Goal: Information Seeking & Learning: Learn about a topic

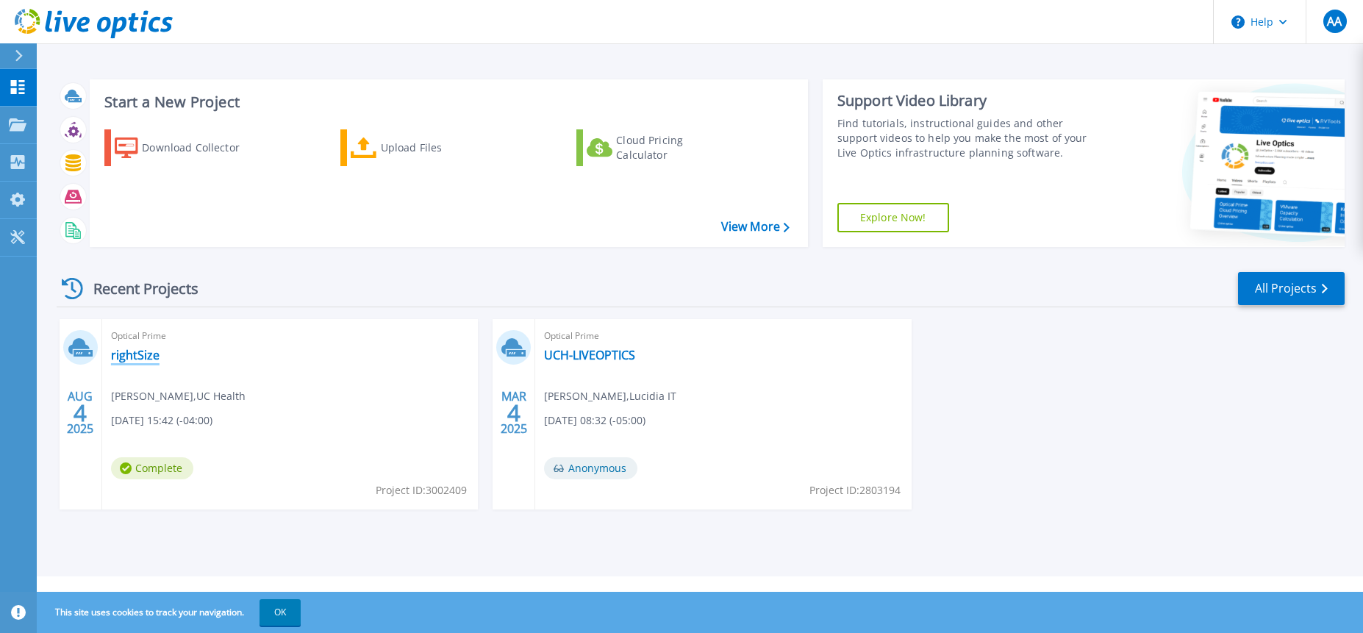
click at [143, 360] on link "rightSize" at bounding box center [135, 355] width 49 height 15
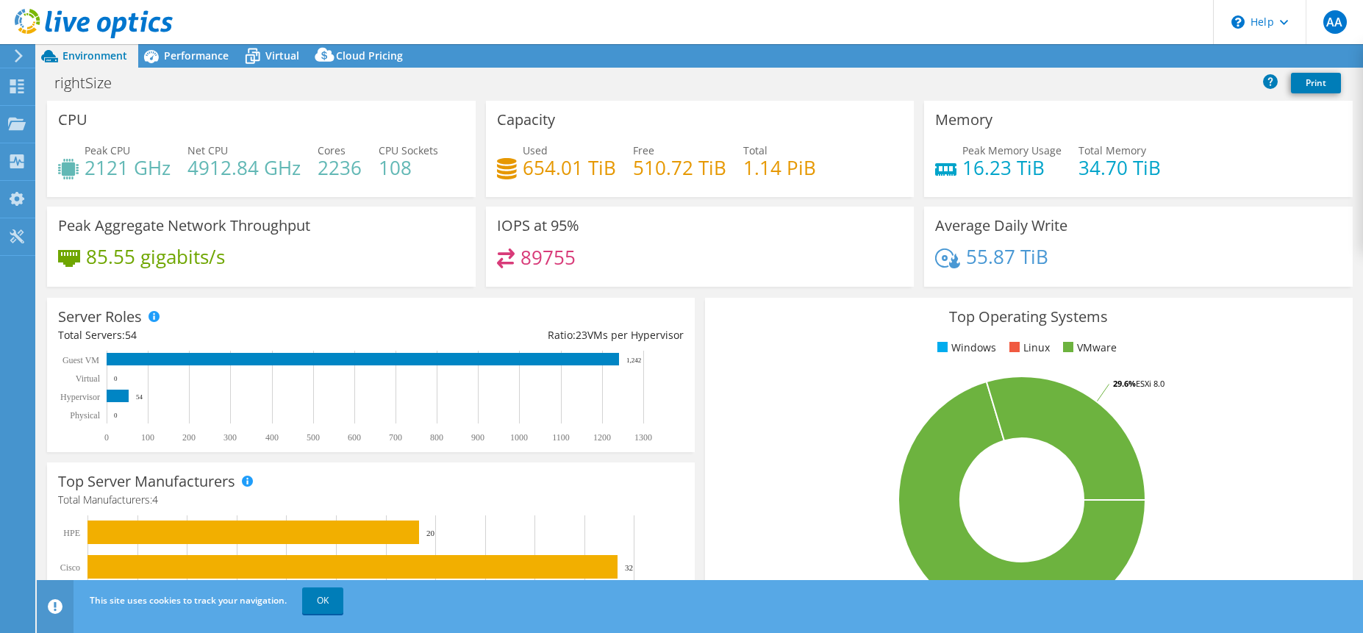
select select "USD"
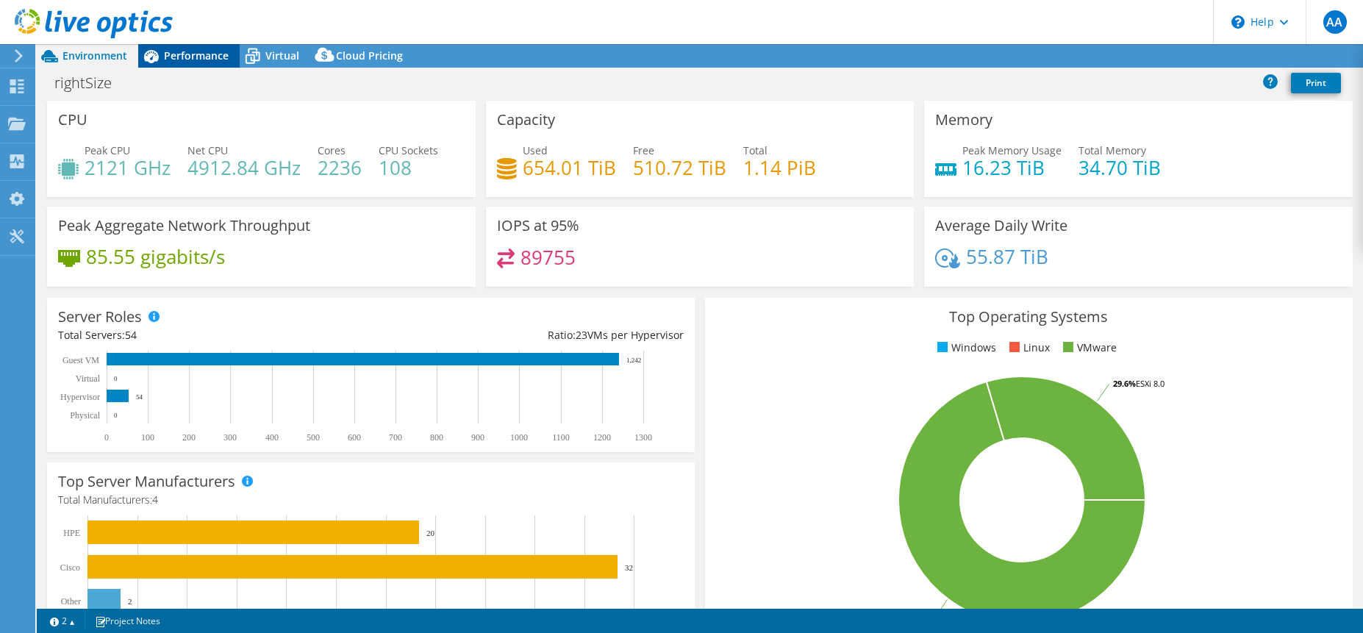
click at [171, 58] on span "Performance" at bounding box center [196, 56] width 65 height 14
select select "USD"
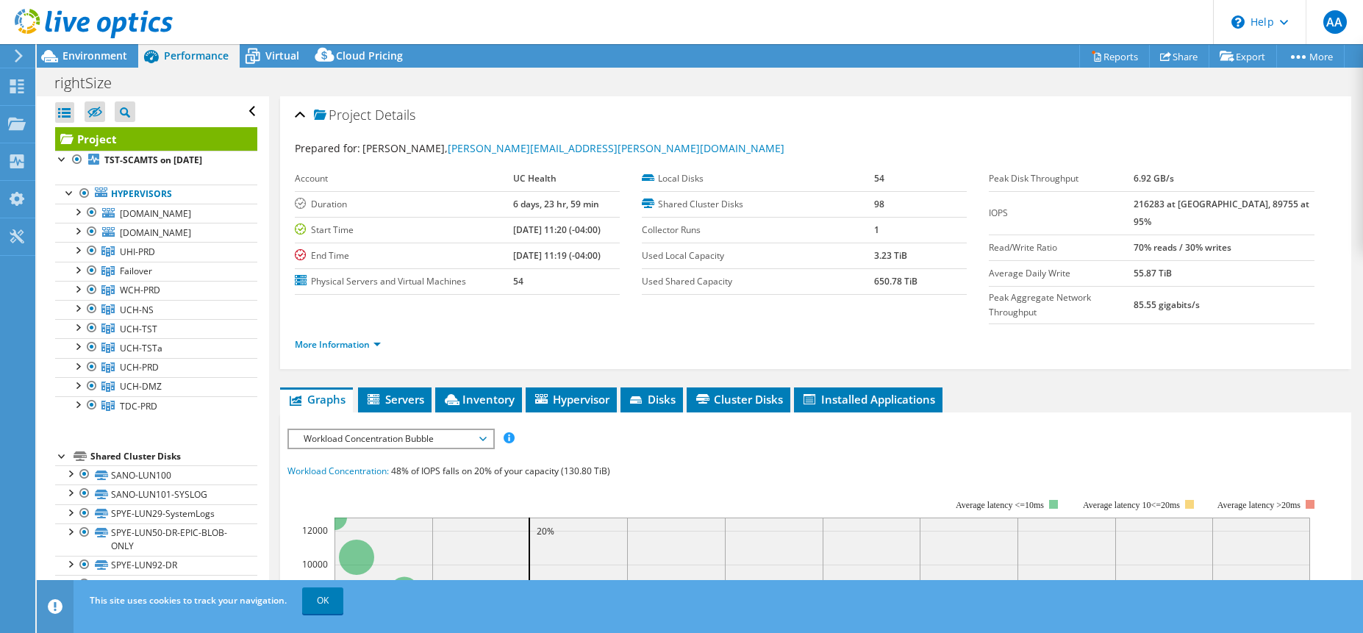
scroll to position [76, 0]
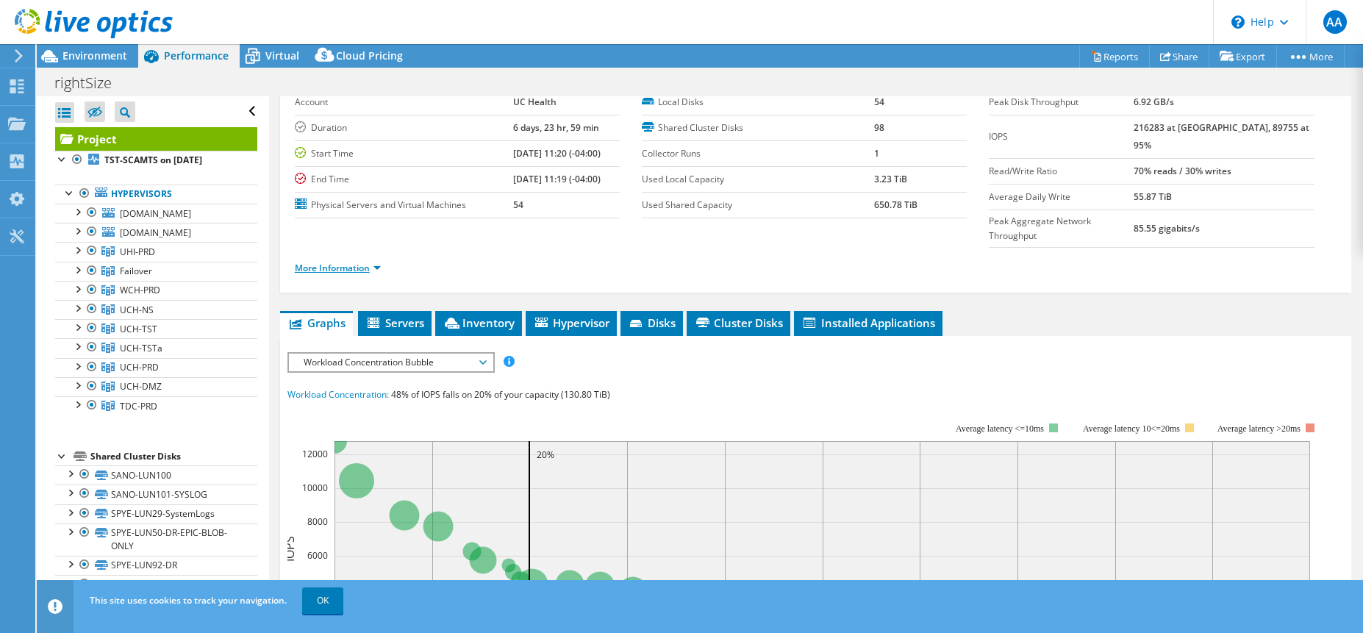
click at [371, 262] on link "More Information" at bounding box center [338, 268] width 86 height 12
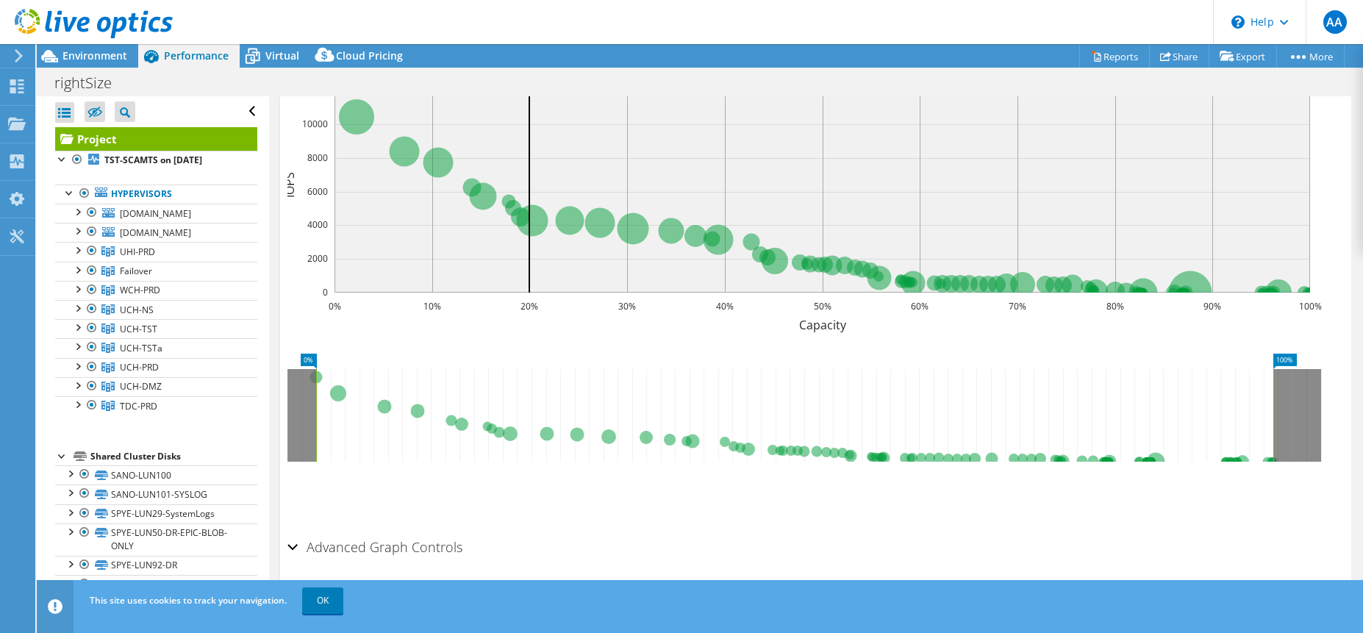
scroll to position [435, 0]
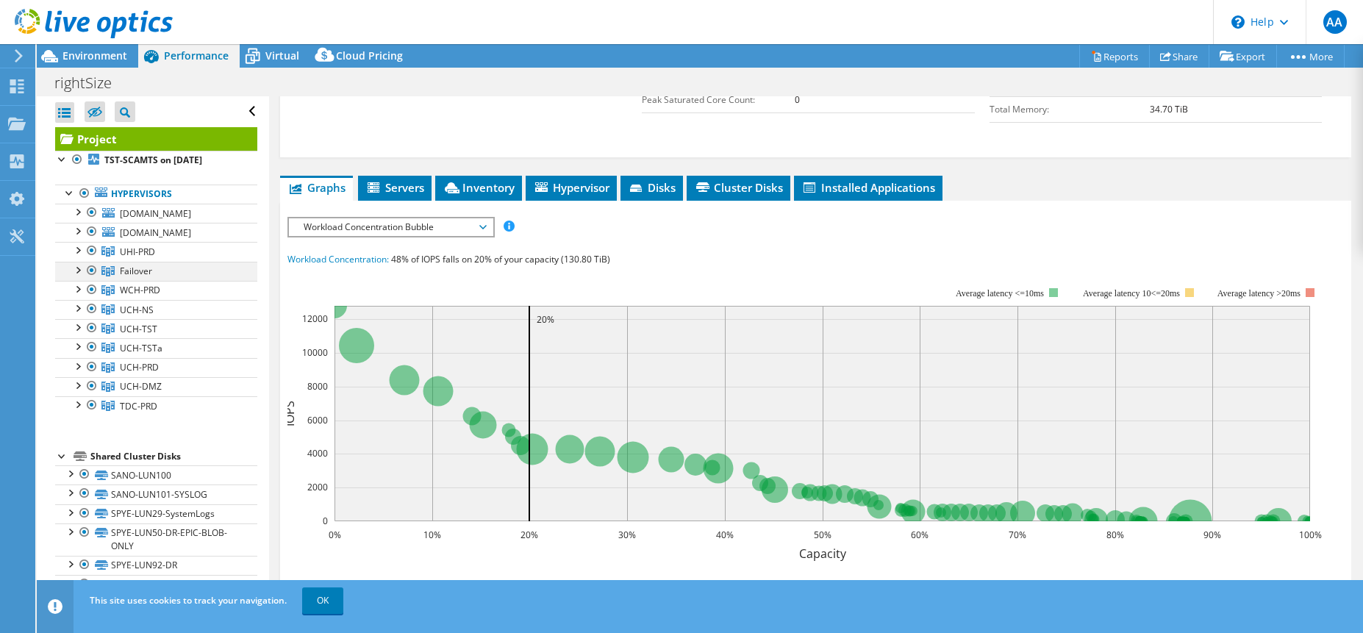
click at [78, 276] on div at bounding box center [77, 269] width 15 height 15
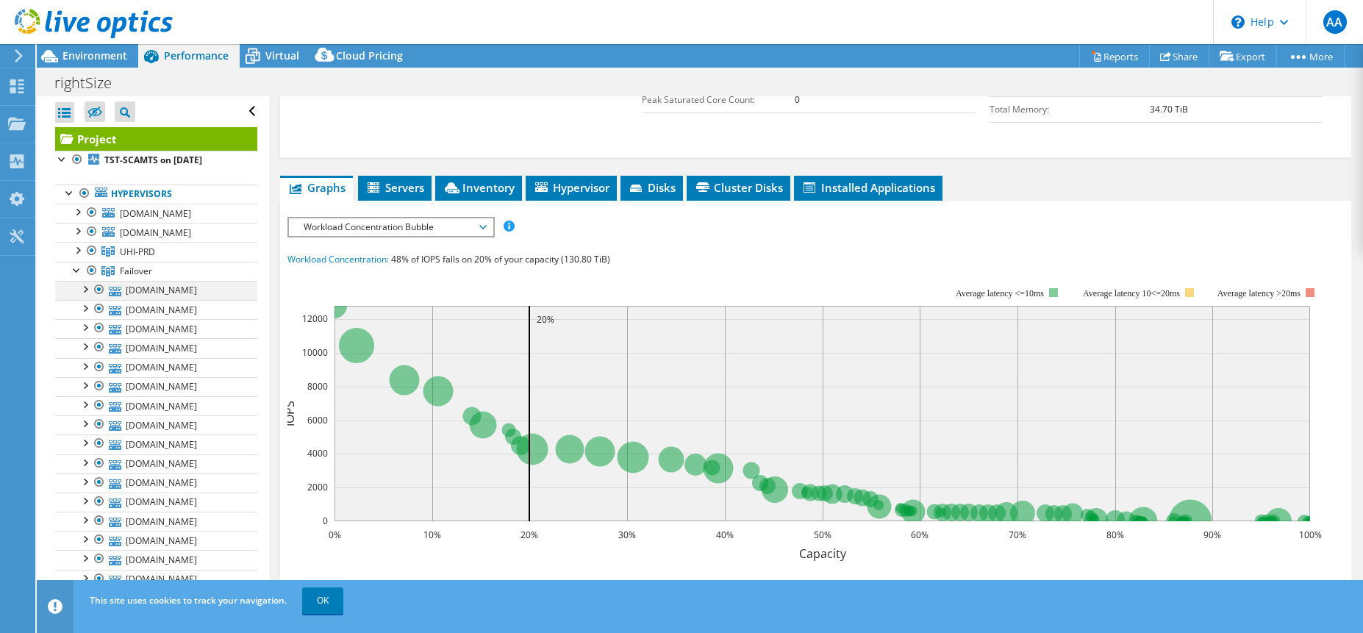
click at [85, 296] on div at bounding box center [84, 288] width 15 height 15
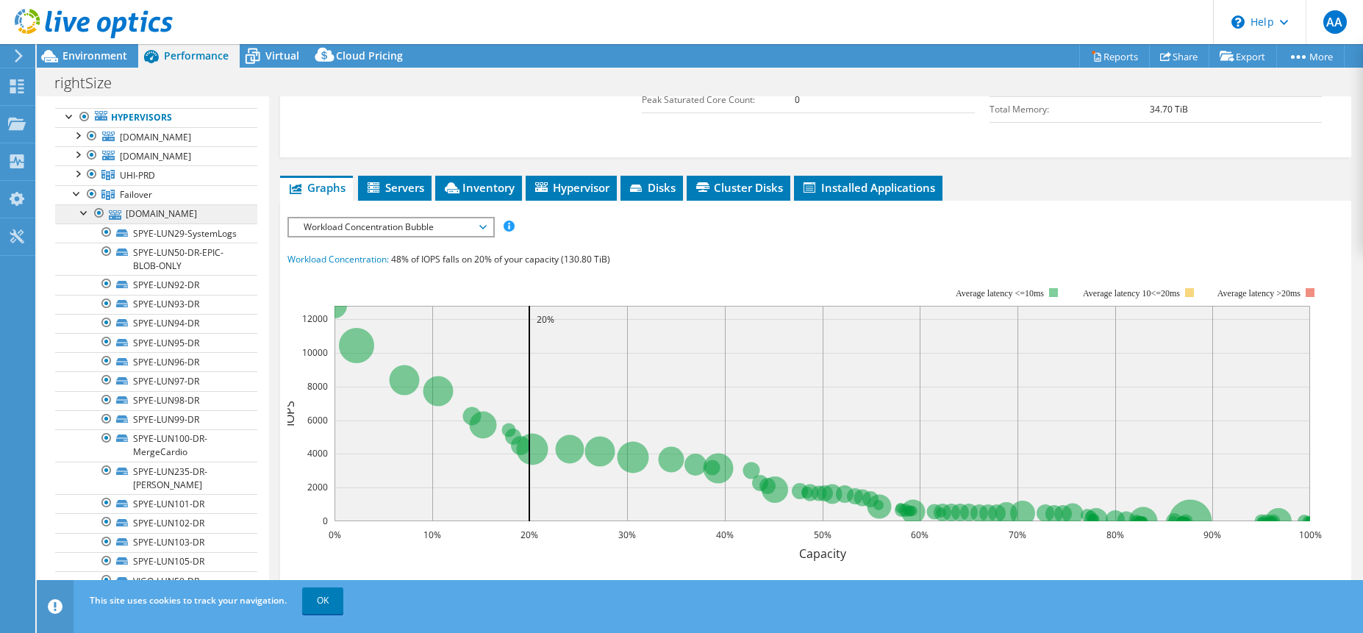
scroll to position [0, 0]
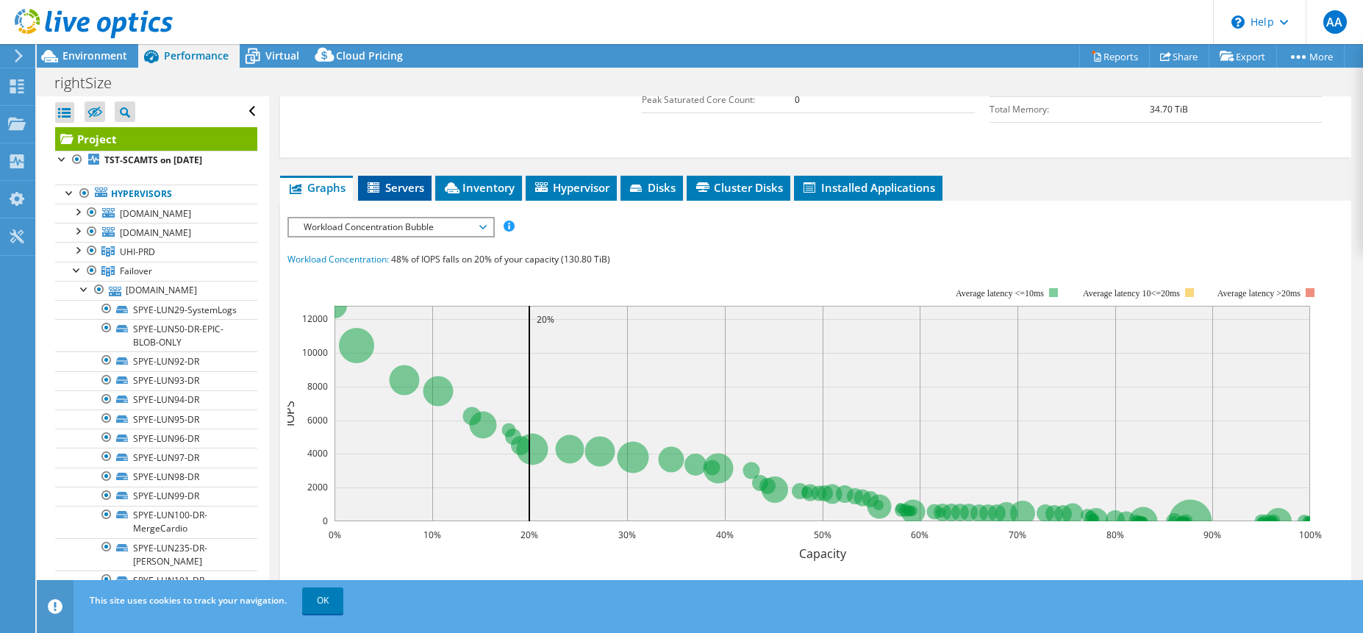
click at [361, 176] on li "Servers" at bounding box center [395, 188] width 74 height 25
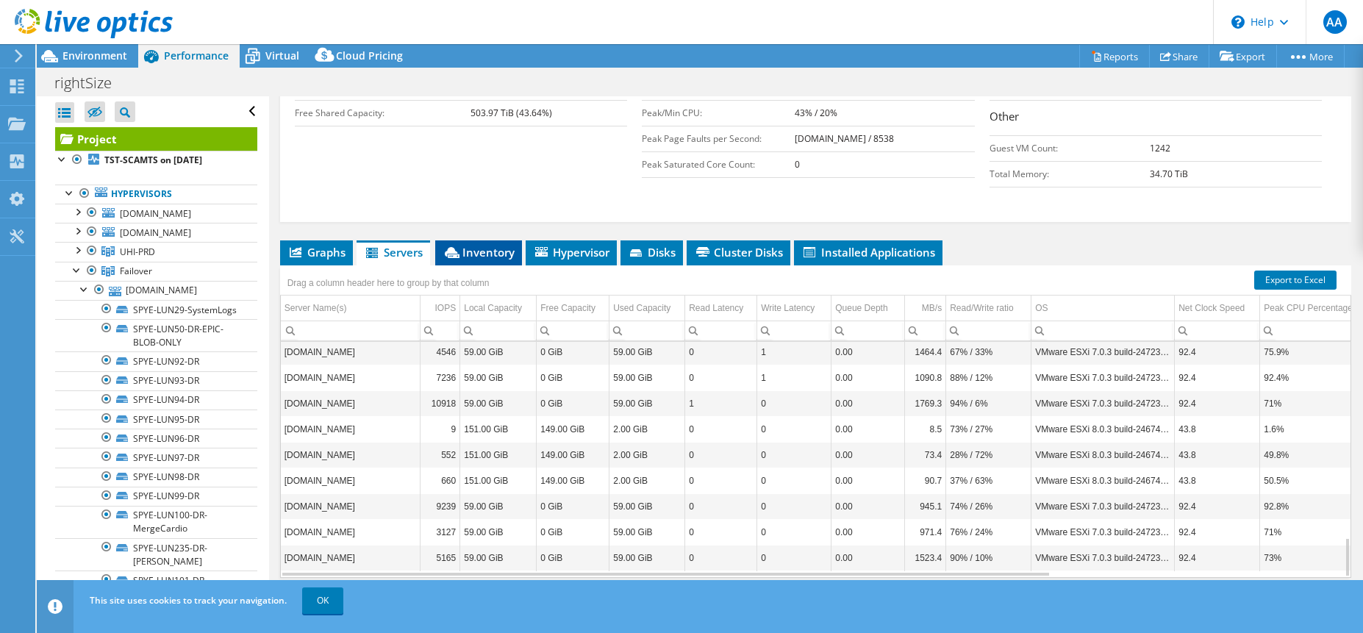
scroll to position [141, 0]
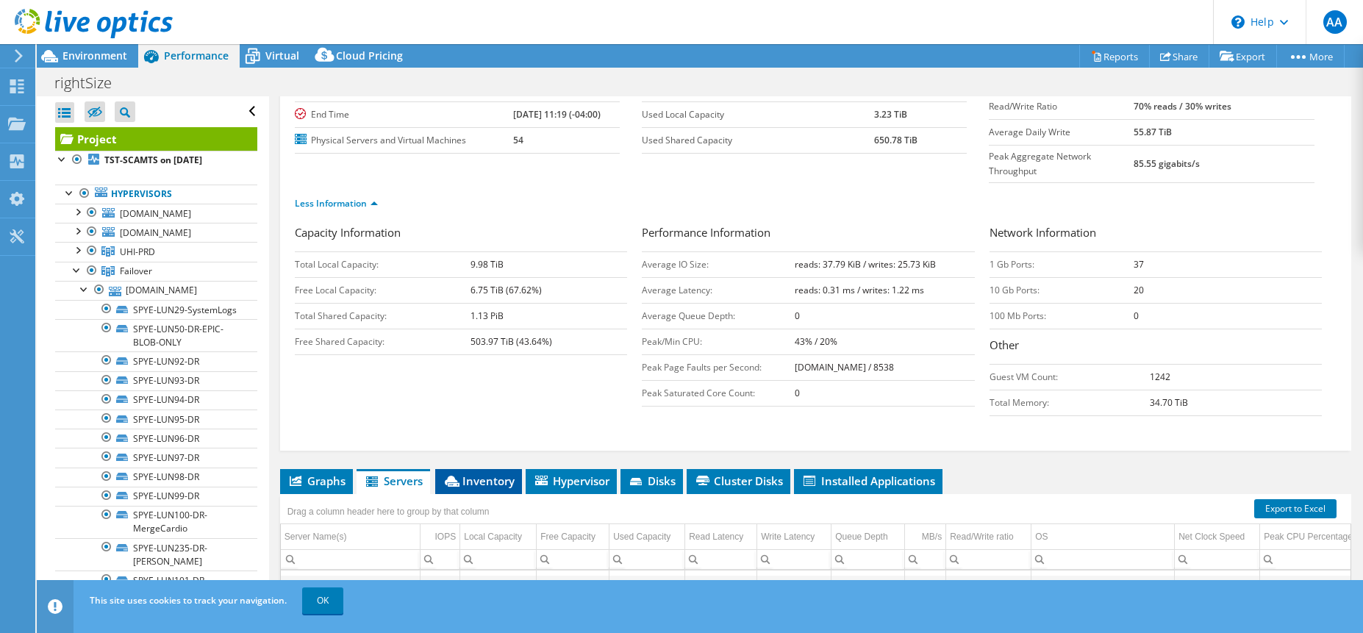
click at [465, 474] on span "Inventory" at bounding box center [479, 481] width 72 height 15
click at [482, 382] on div "Capacity Information Total Local Capacity: 9.98 TiB Free Local Capacity: 6.75 T…" at bounding box center [816, 323] width 1042 height 199
click at [457, 476] on icon at bounding box center [450, 481] width 15 height 11
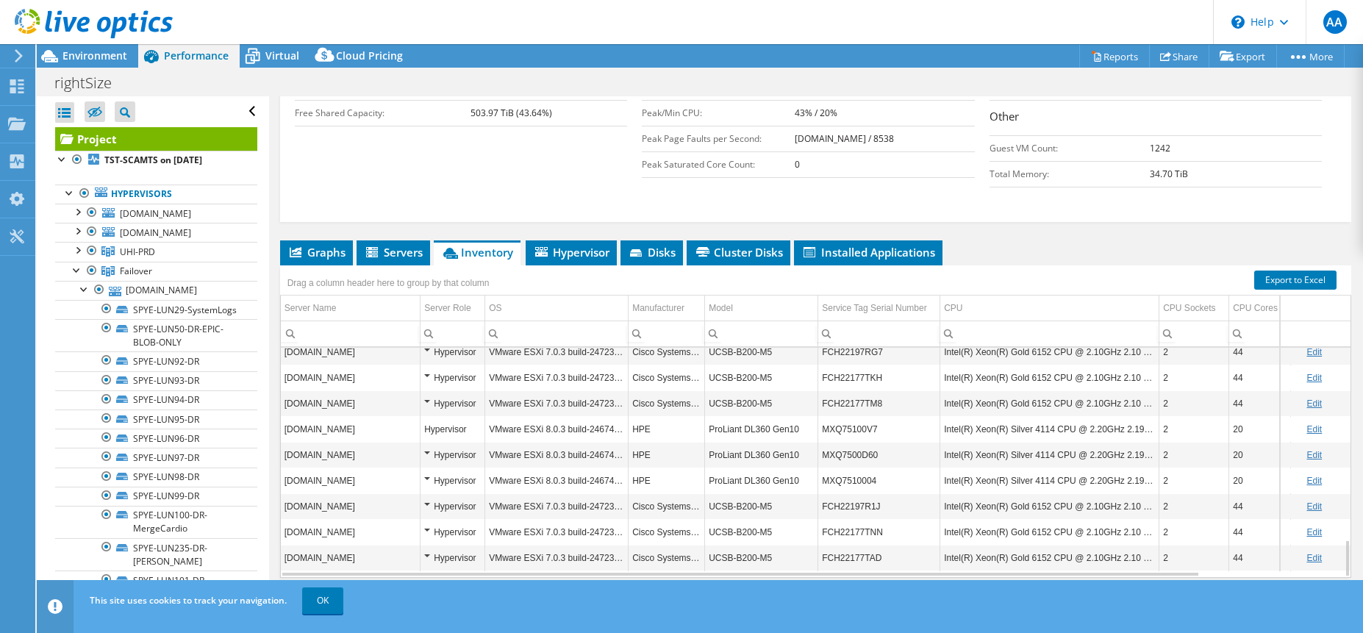
scroll to position [218, 0]
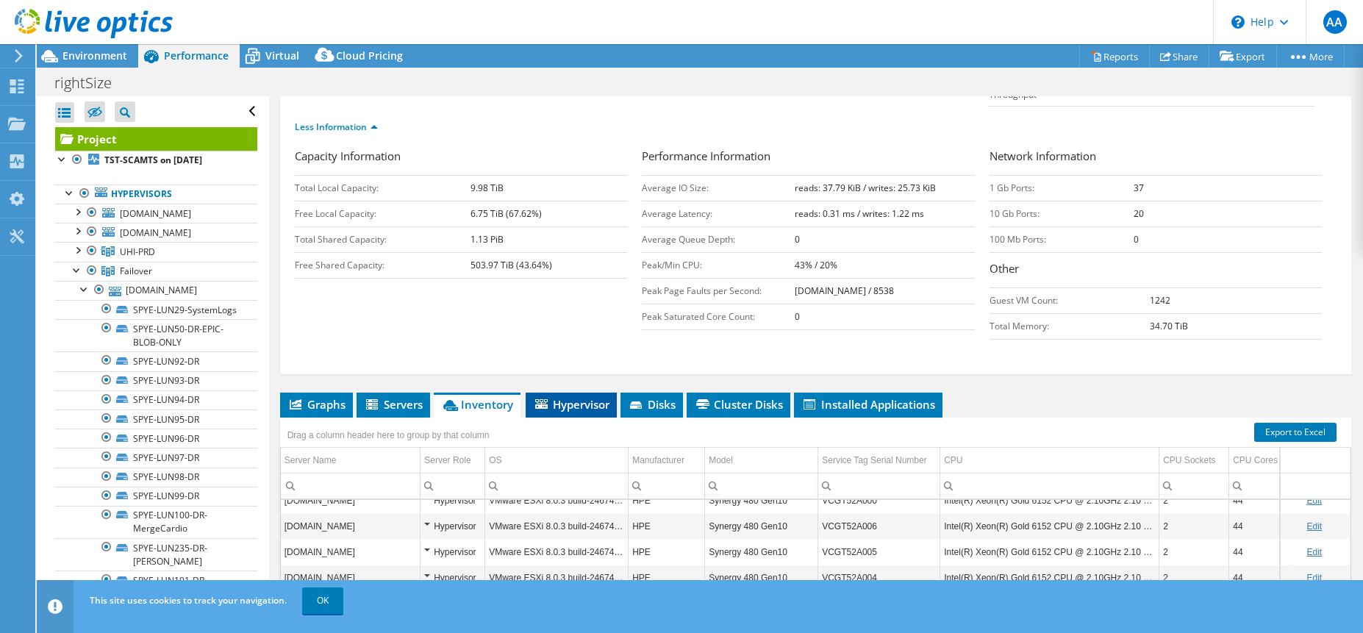
click at [560, 397] on span "Hypervisor" at bounding box center [571, 404] width 76 height 15
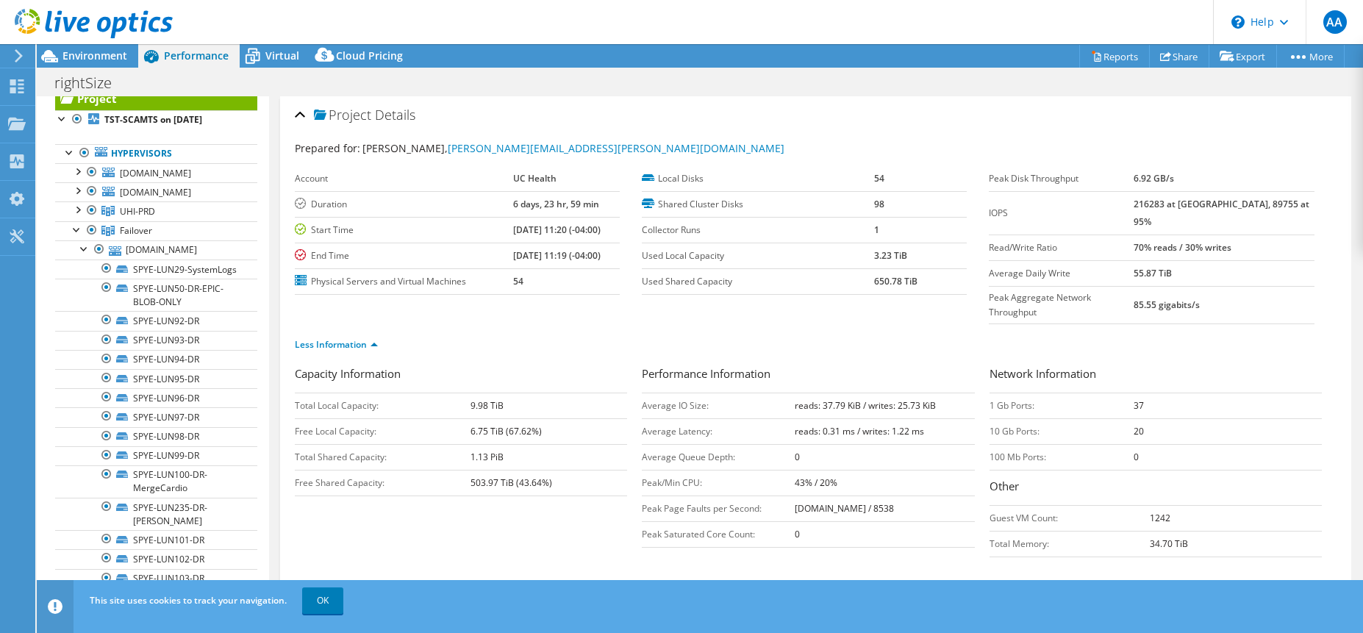
scroll to position [0, 0]
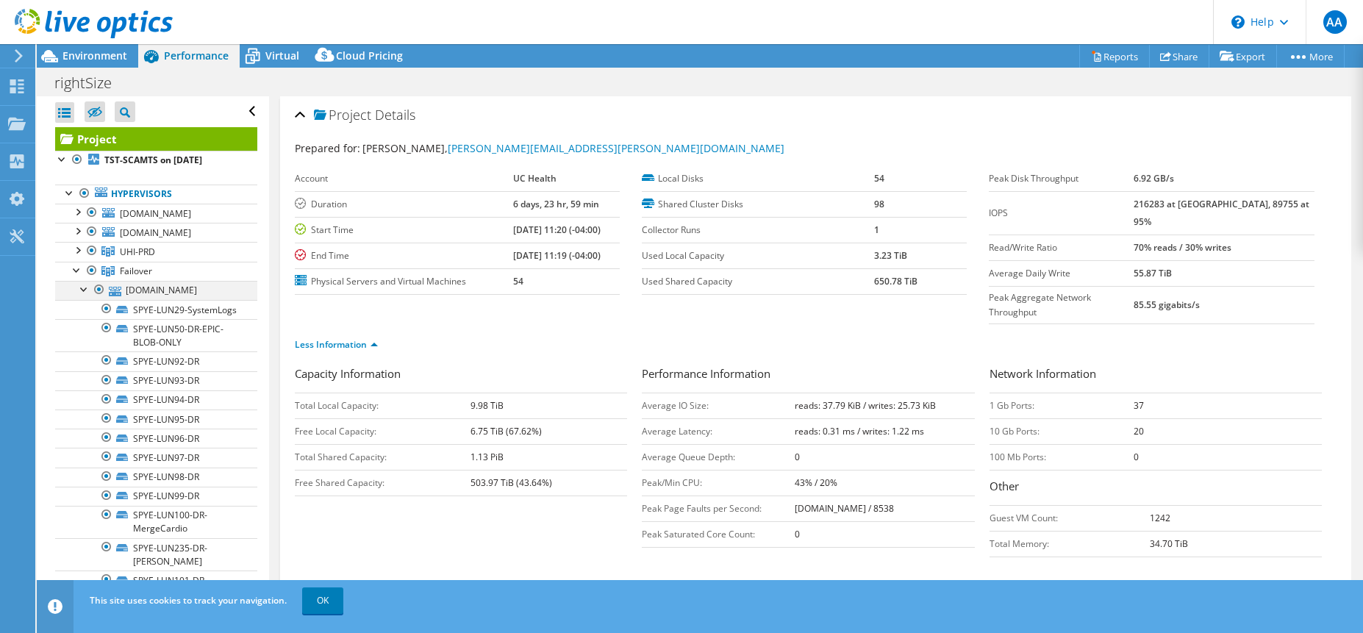
click at [85, 296] on div at bounding box center [84, 288] width 15 height 15
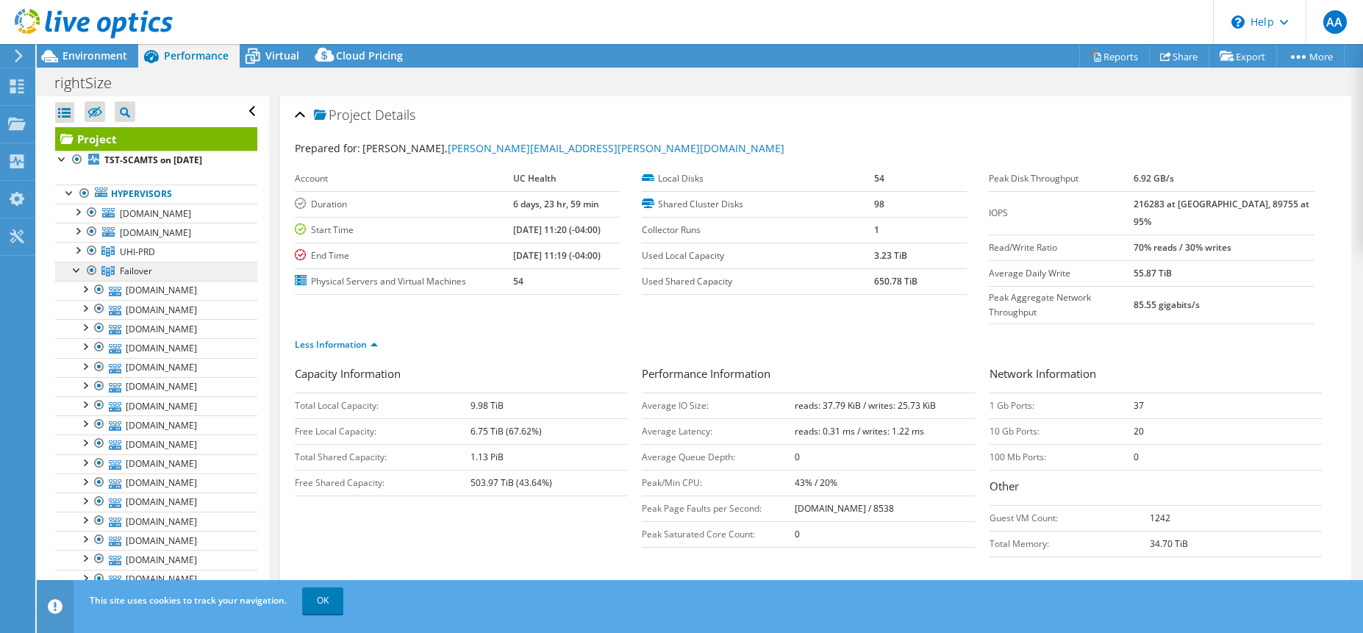
click at [120, 258] on span "Failover" at bounding box center [137, 252] width 35 height 12
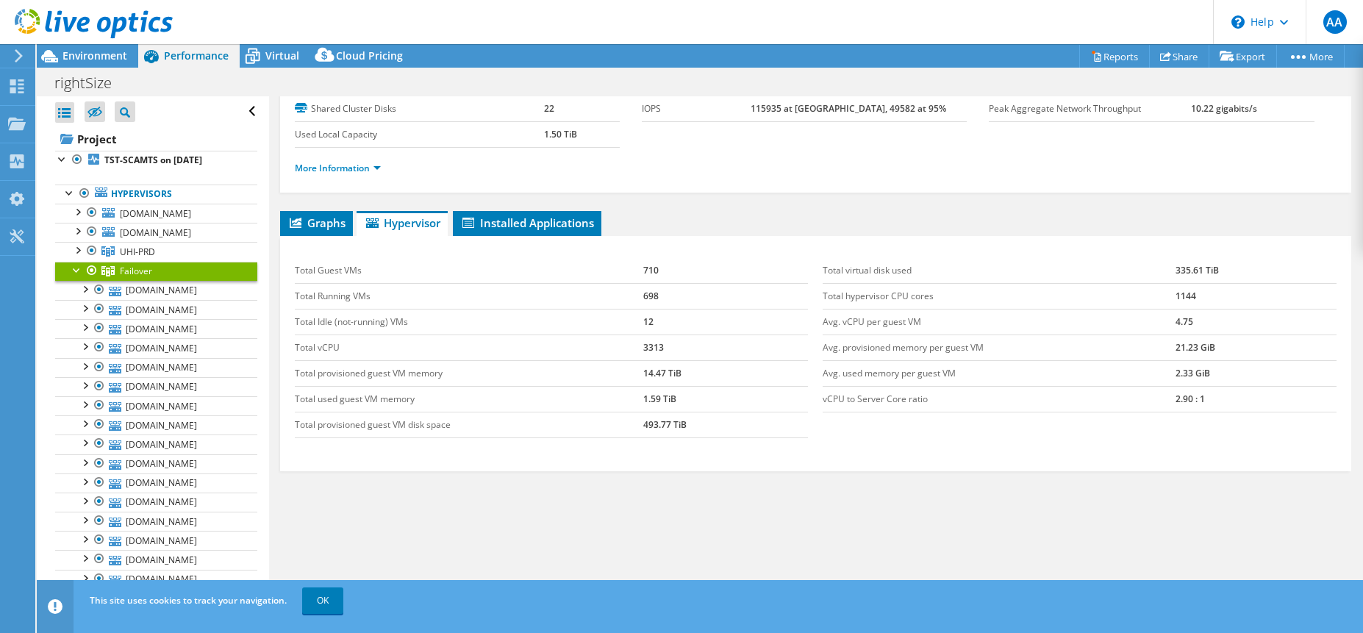
scroll to position [96, 0]
click at [492, 223] on span "Installed Applications" at bounding box center [527, 222] width 134 height 15
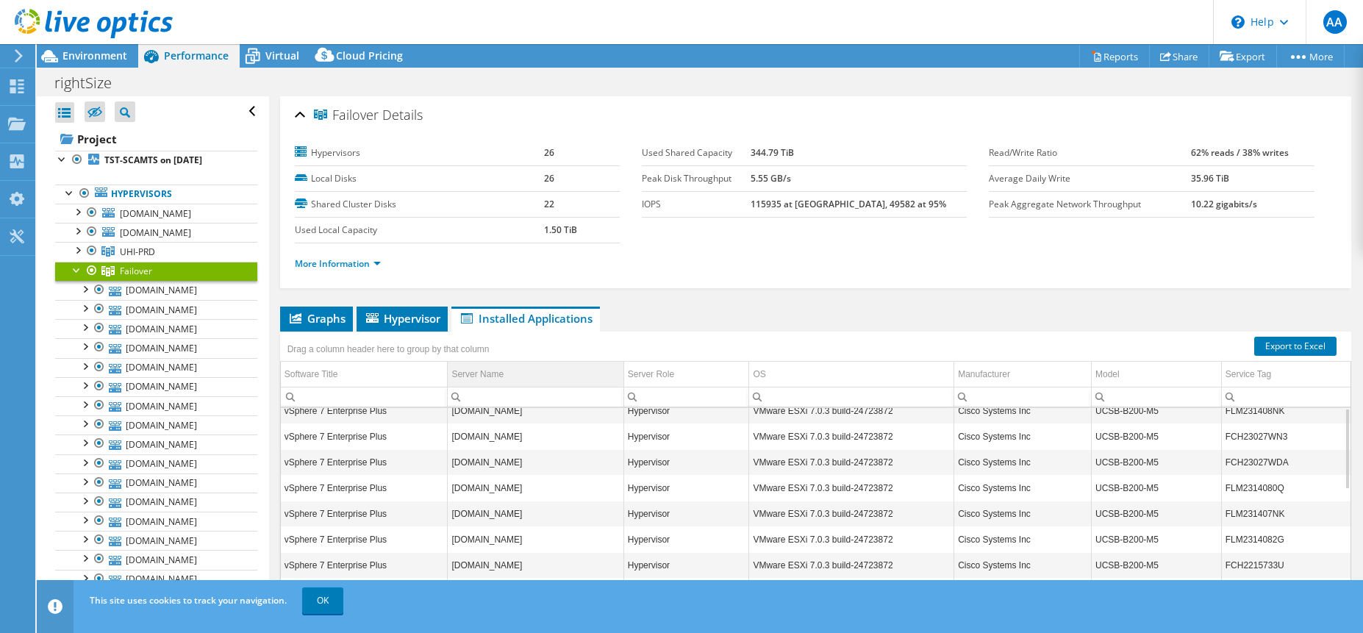
scroll to position [0, 0]
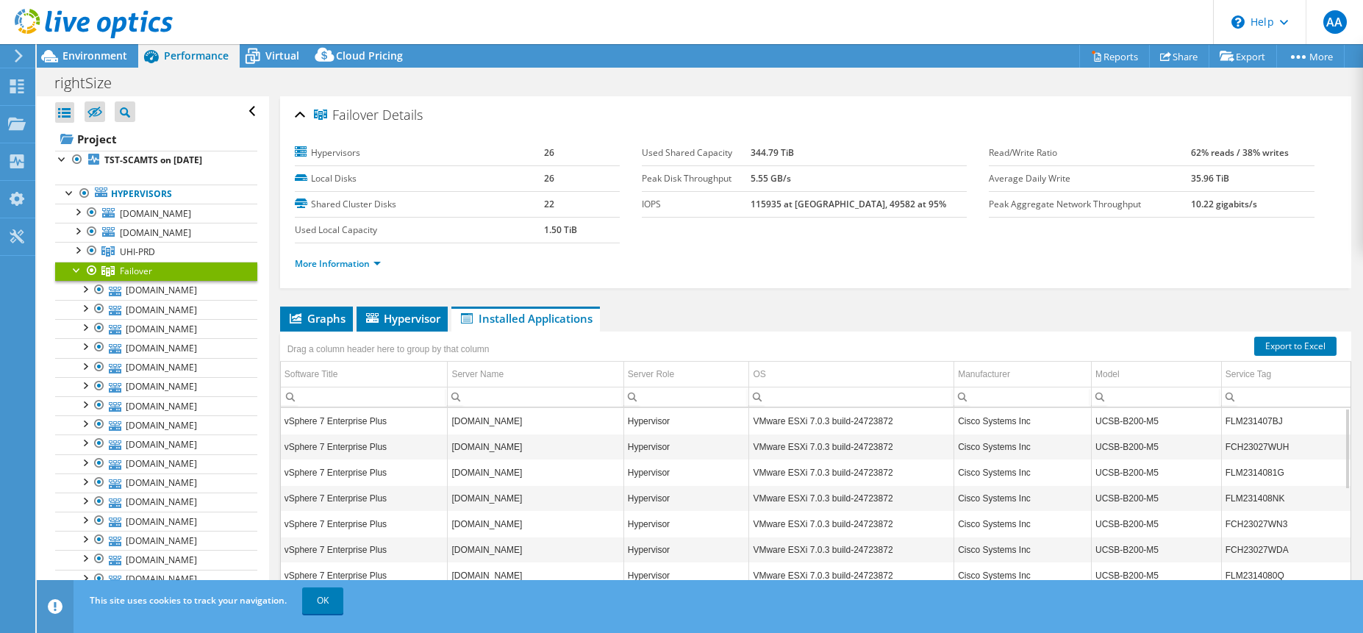
click at [410, 332] on div "Drag a column header here to group by that column" at bounding box center [388, 348] width 217 height 32
click at [409, 326] on li "Hypervisor" at bounding box center [402, 319] width 91 height 25
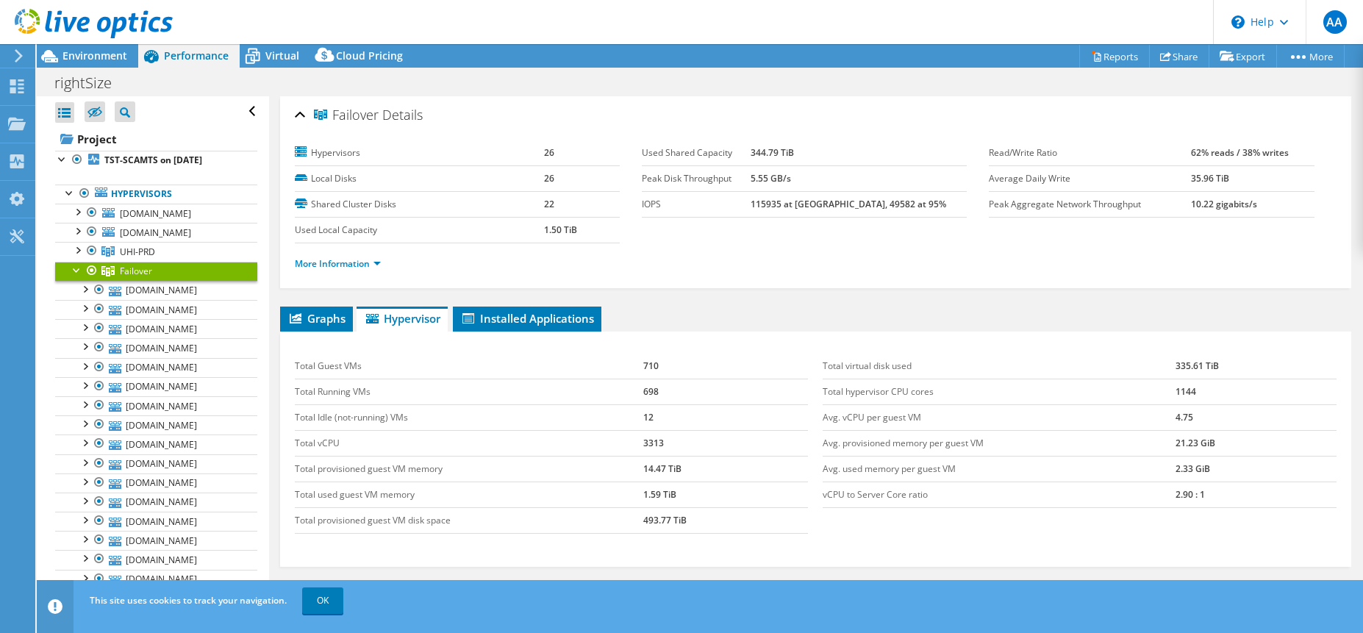
click at [732, 321] on ul "Graphs Servers Inventory Hypervisor Disks Cluster Disks Installed Applications" at bounding box center [815, 319] width 1071 height 25
click at [330, 311] on span "Graphs" at bounding box center [316, 318] width 58 height 15
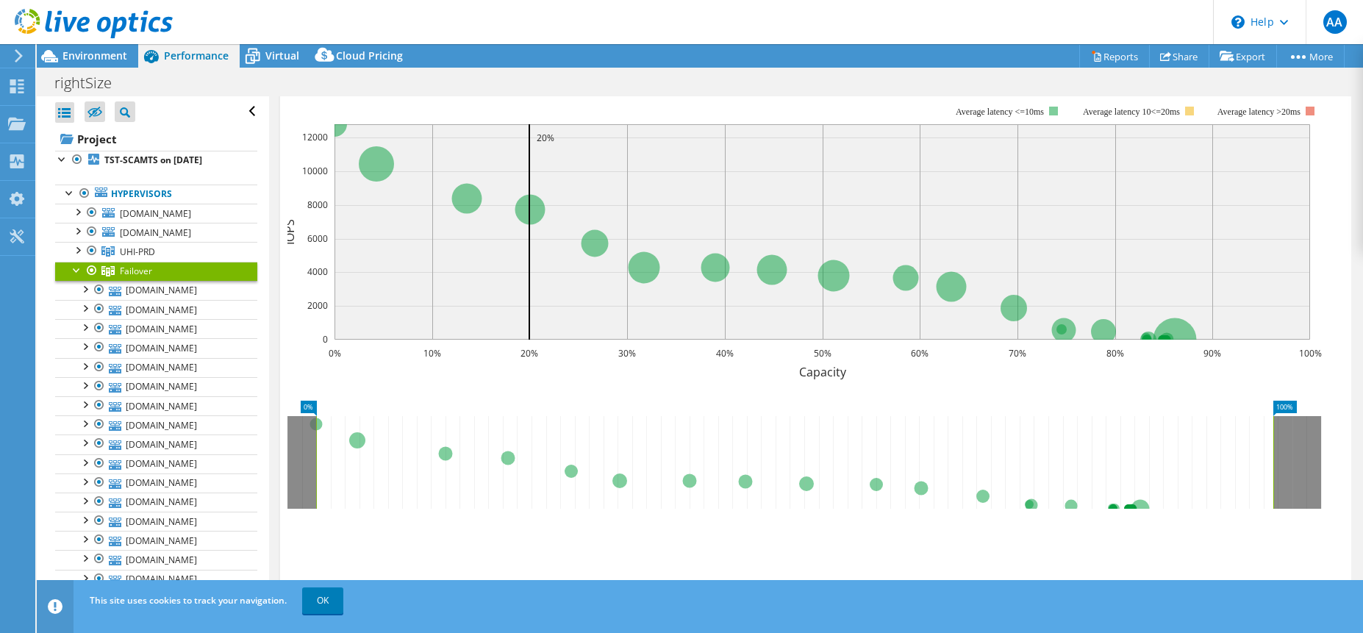
scroll to position [358, 0]
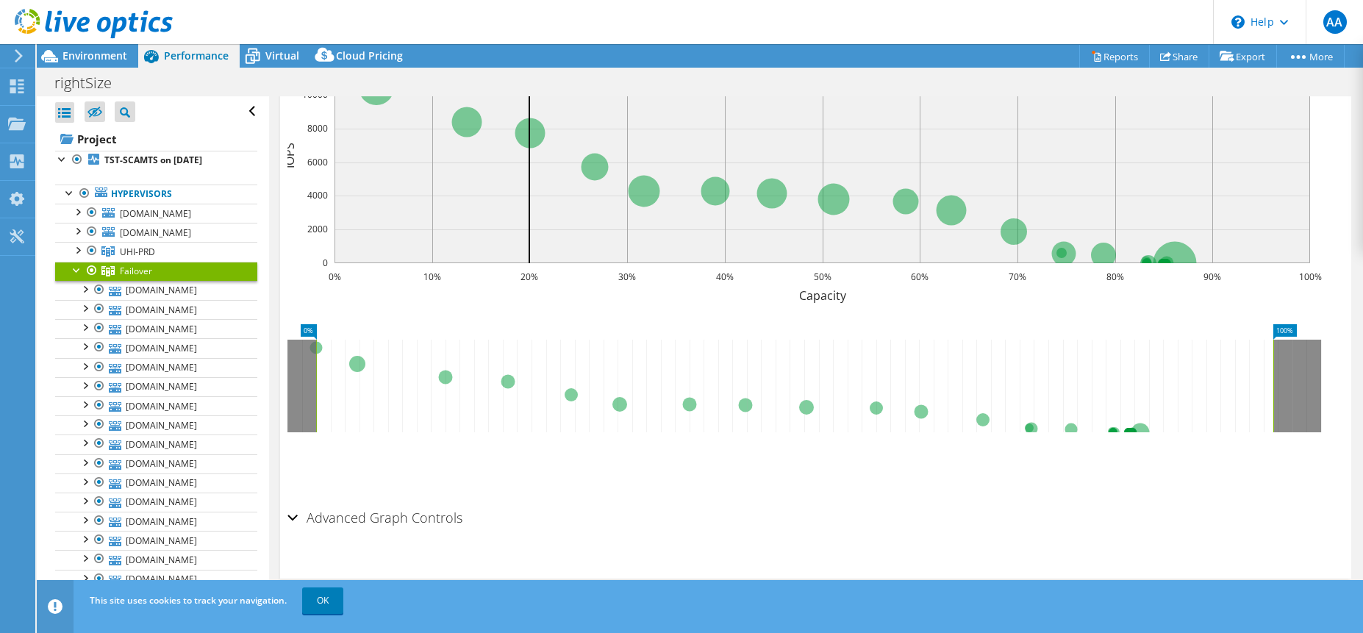
click at [401, 508] on h2 "Advanced Graph Controls" at bounding box center [374, 517] width 175 height 29
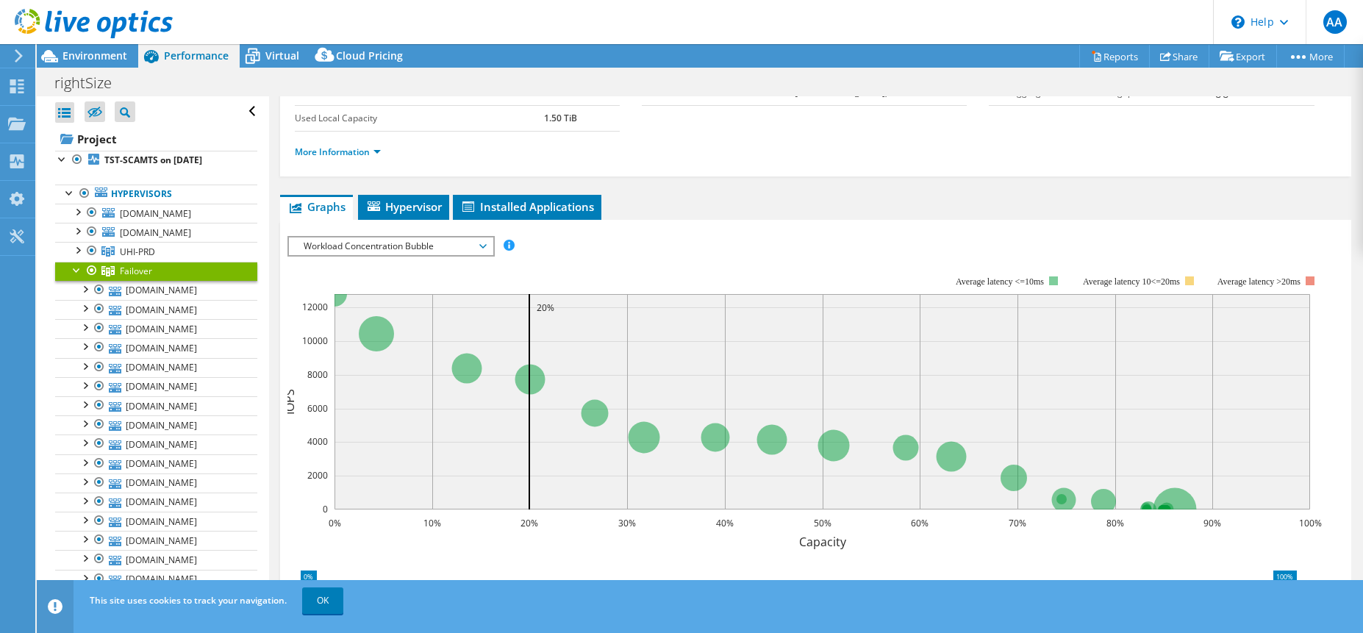
scroll to position [0, 0]
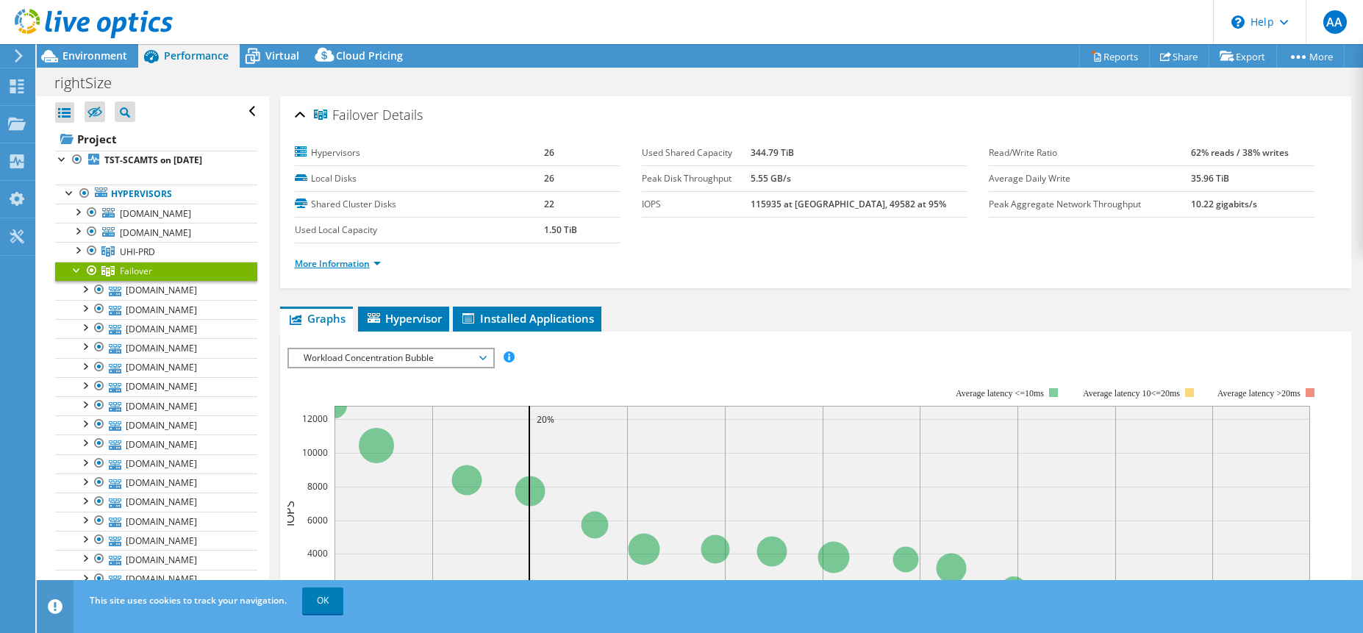
click at [369, 264] on link "More Information" at bounding box center [338, 263] width 86 height 12
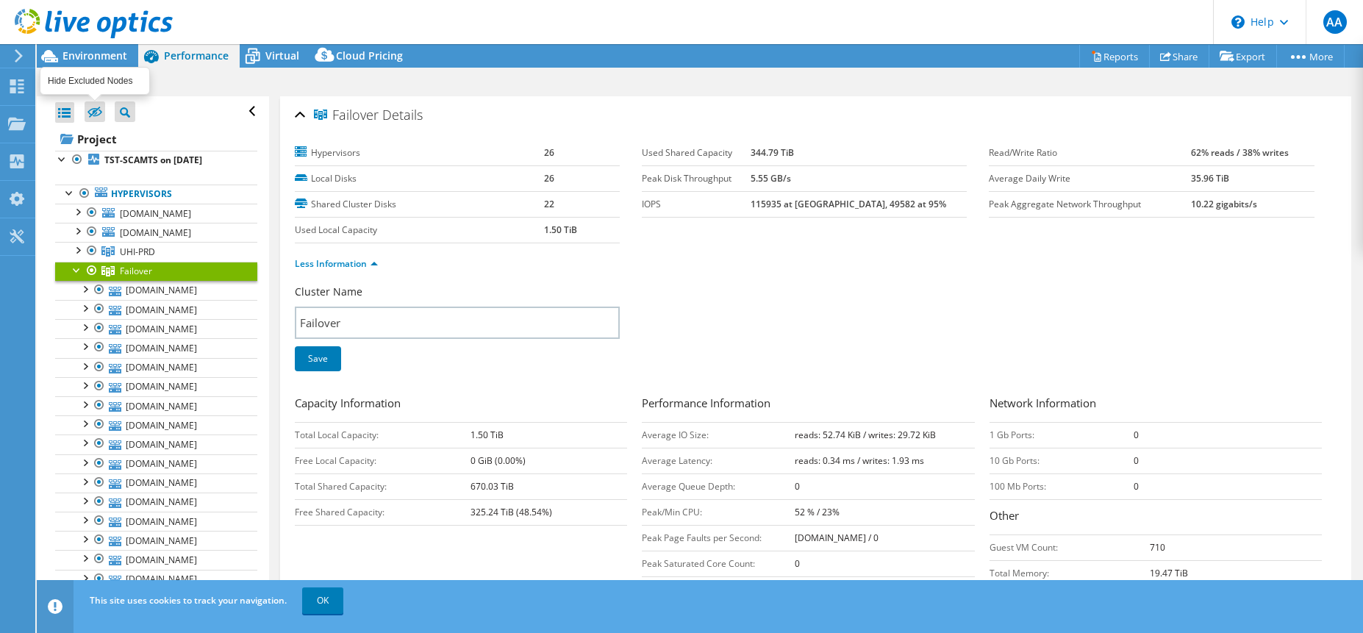
click at [89, 115] on icon at bounding box center [94, 112] width 15 height 11
click at [0, 0] on input "checkbox" at bounding box center [0, 0] width 0 height 0
click at [91, 115] on icon at bounding box center [94, 112] width 15 height 11
click at [0, 0] on input "checkbox" at bounding box center [0, 0] width 0 height 0
click at [276, 62] on div "Virtual" at bounding box center [275, 56] width 71 height 24
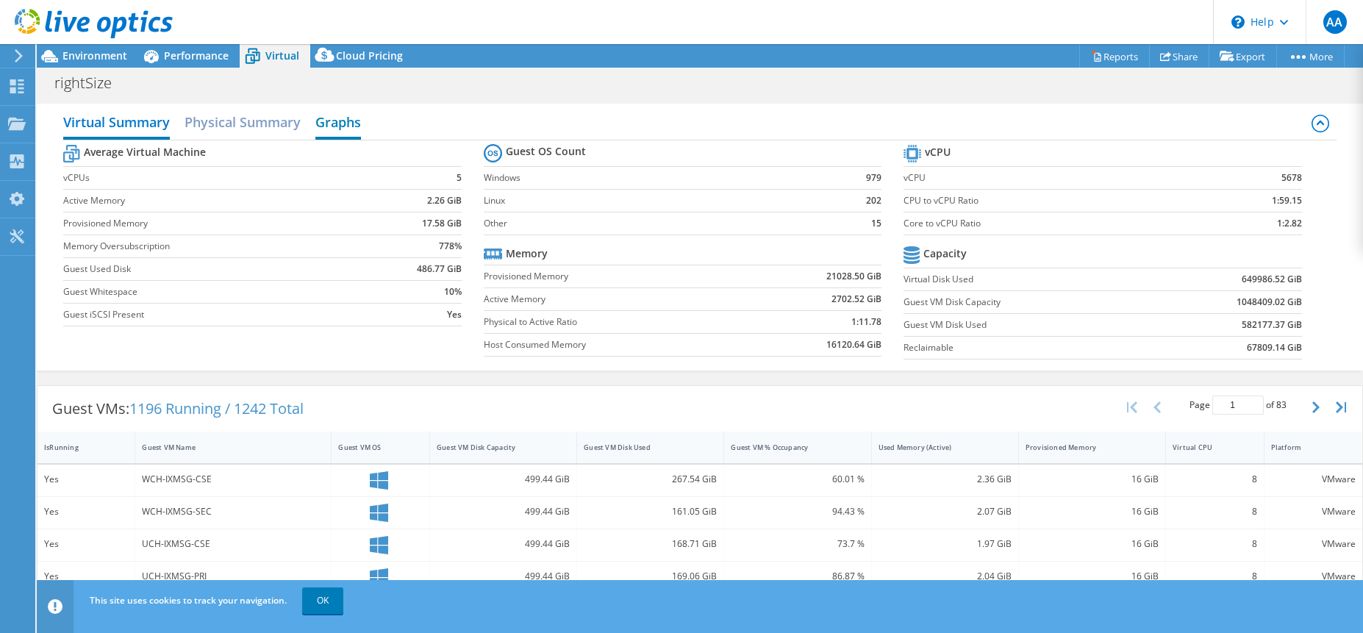
click at [358, 121] on h2 "Graphs" at bounding box center [338, 123] width 46 height 32
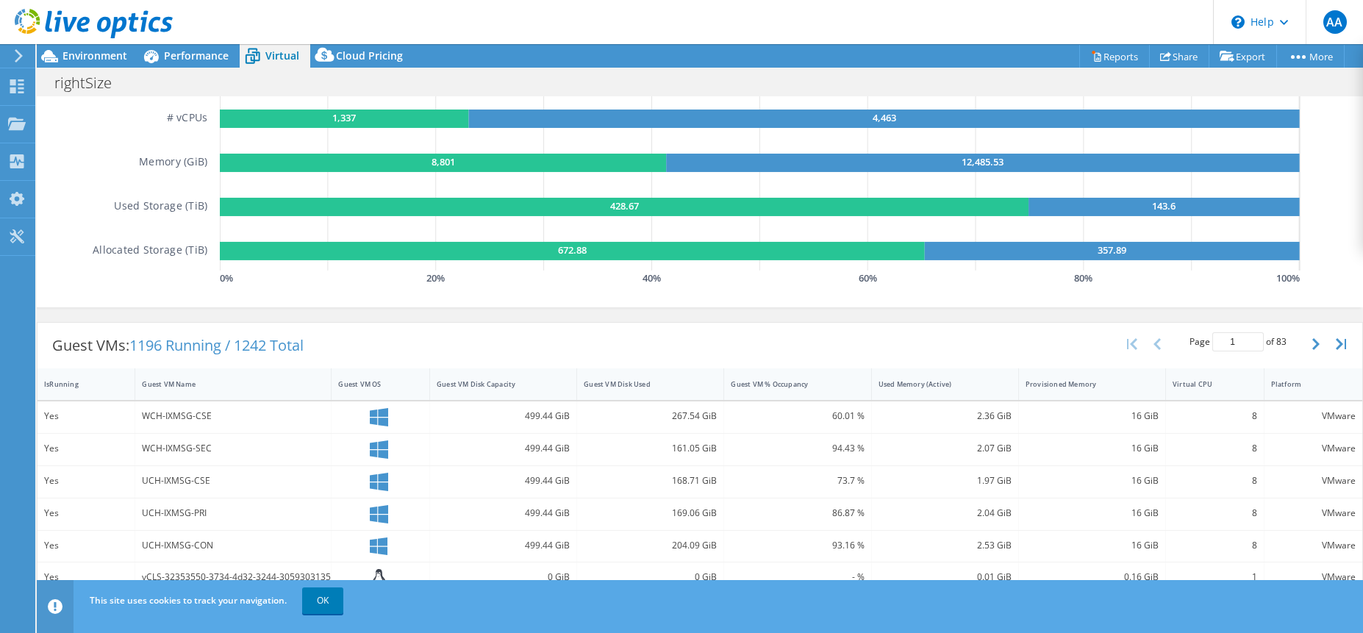
scroll to position [482, 0]
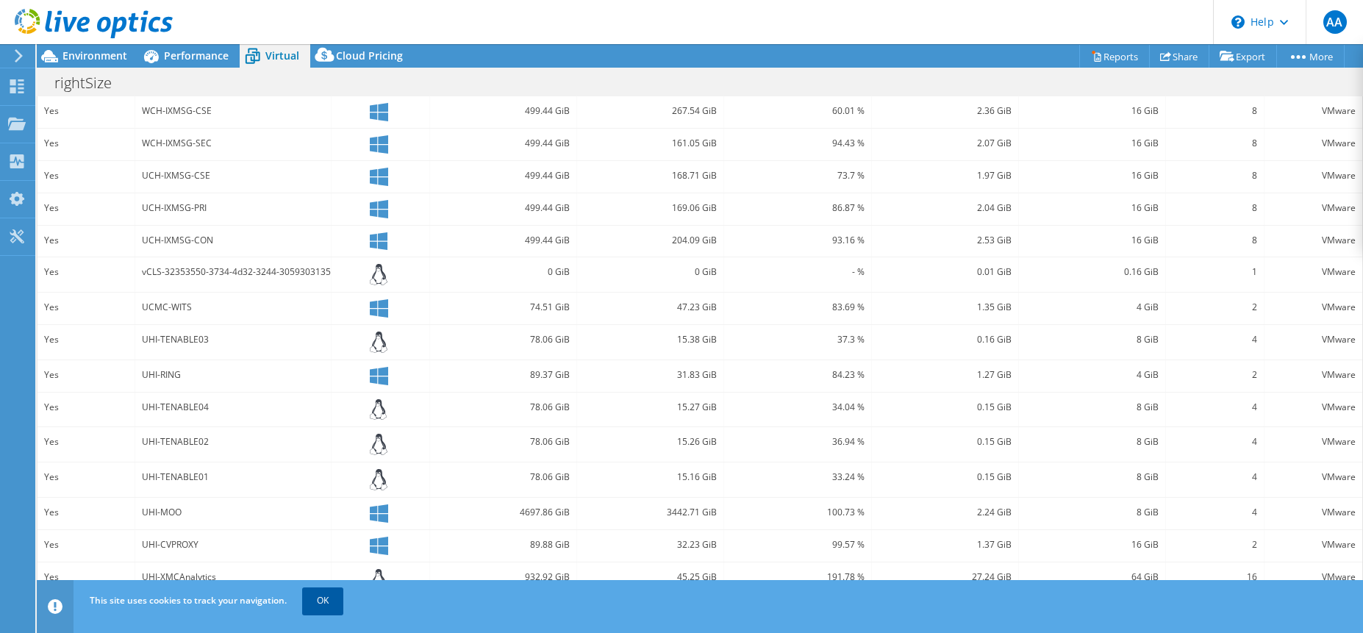
click at [332, 603] on link "OK" at bounding box center [322, 600] width 41 height 26
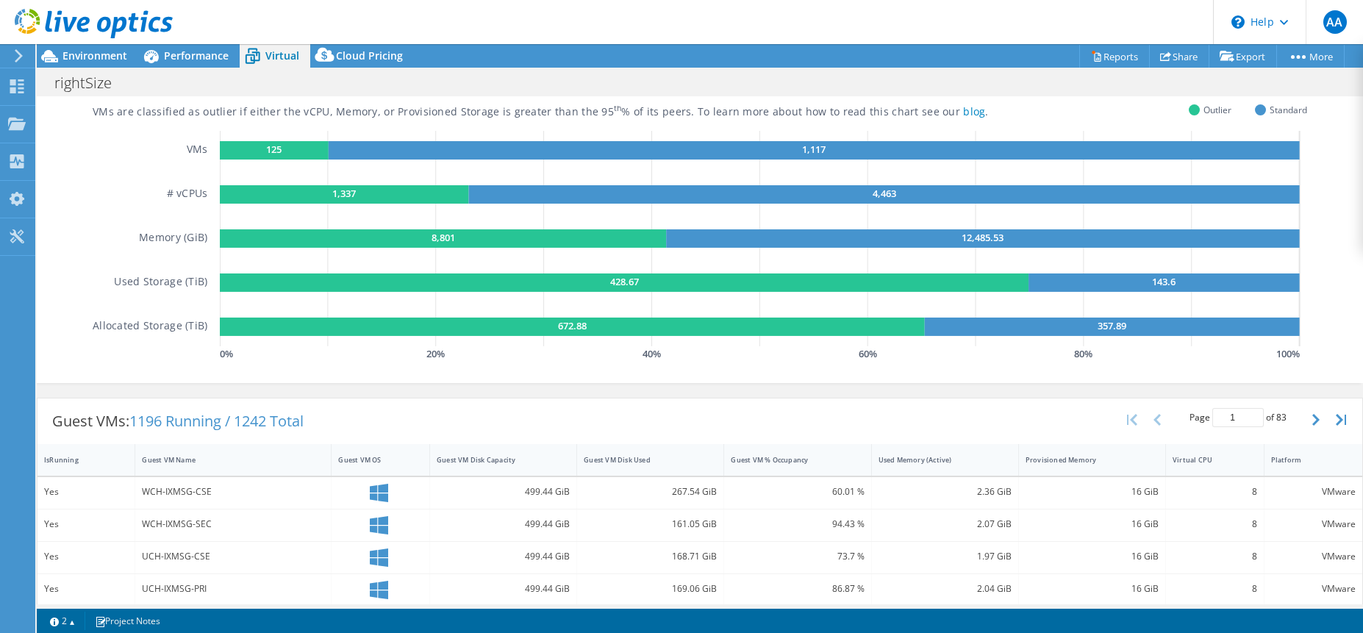
scroll to position [0, 0]
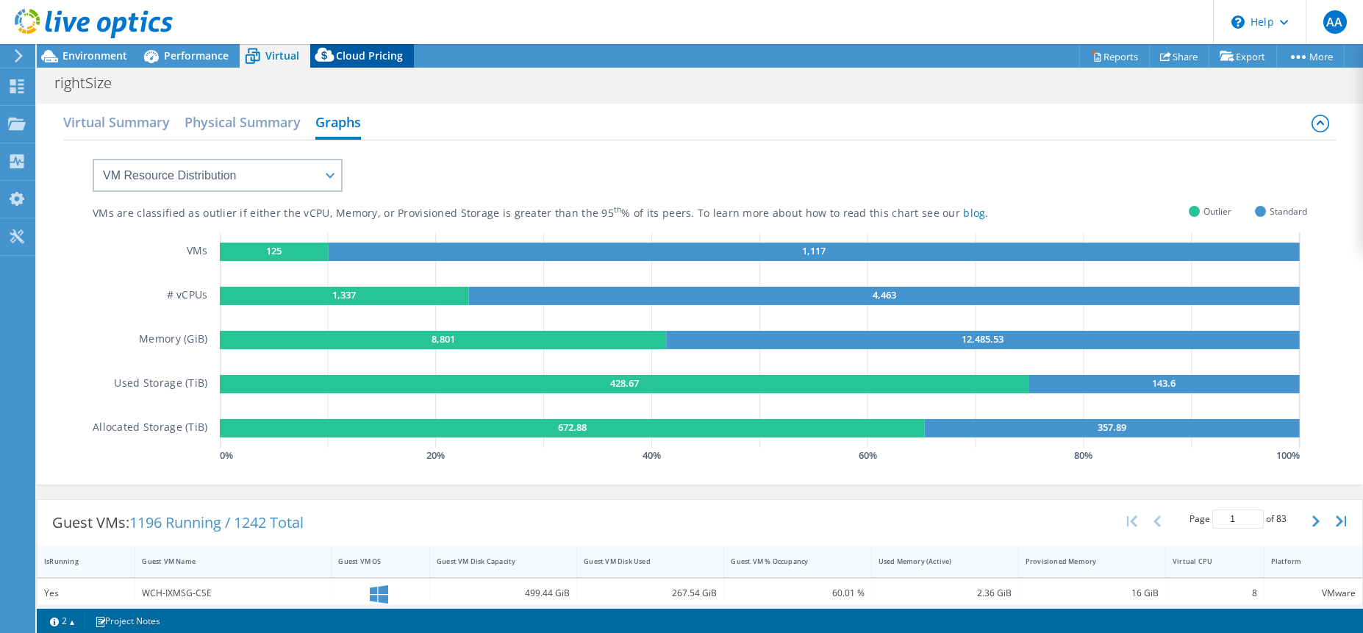
click at [349, 60] on span "Cloud Pricing" at bounding box center [369, 56] width 67 height 14
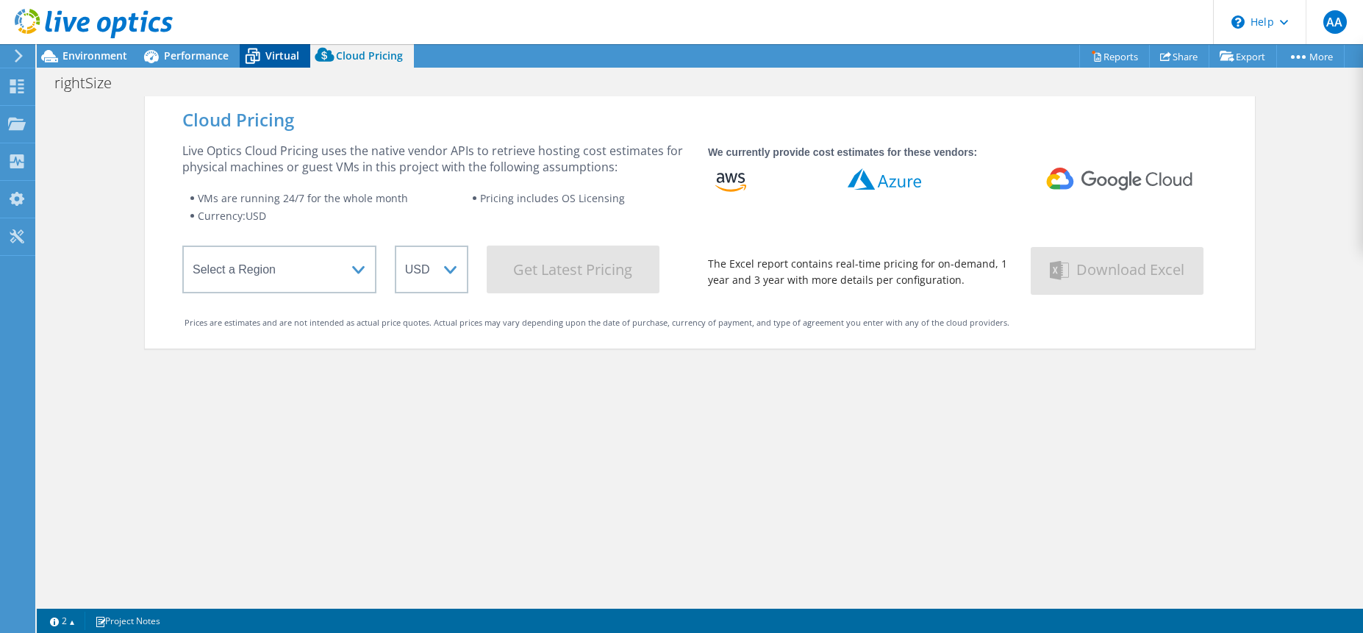
click at [256, 59] on icon at bounding box center [253, 56] width 26 height 26
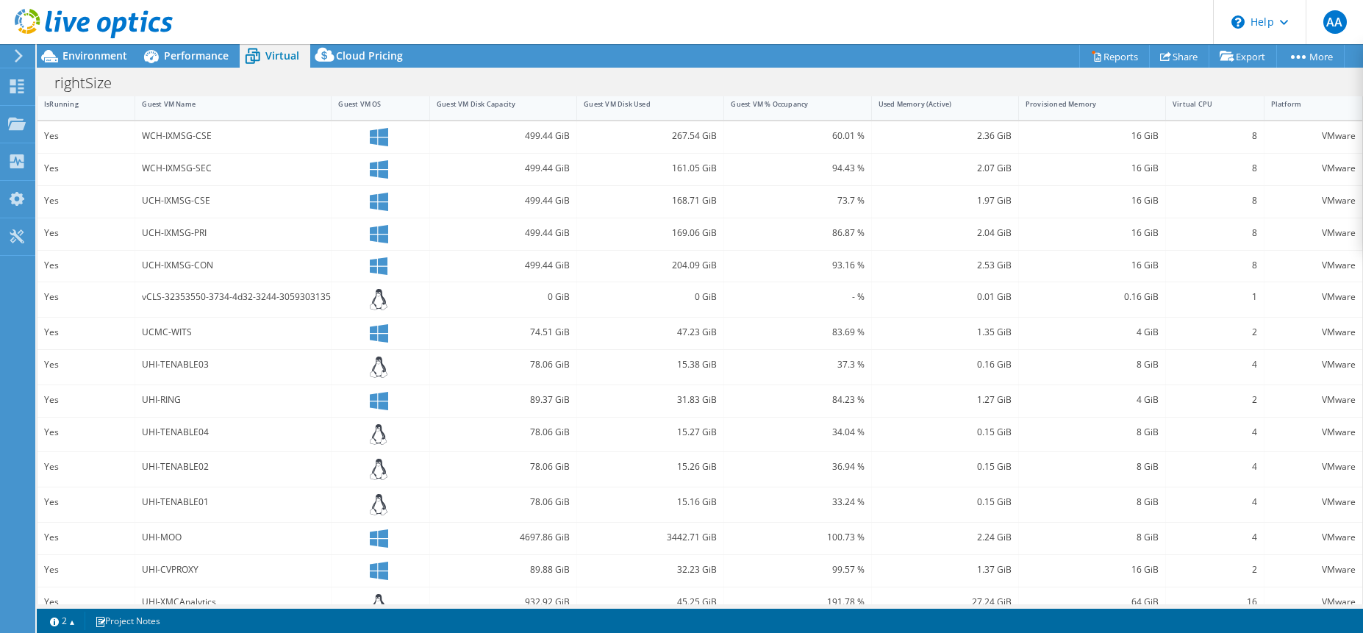
scroll to position [305, 0]
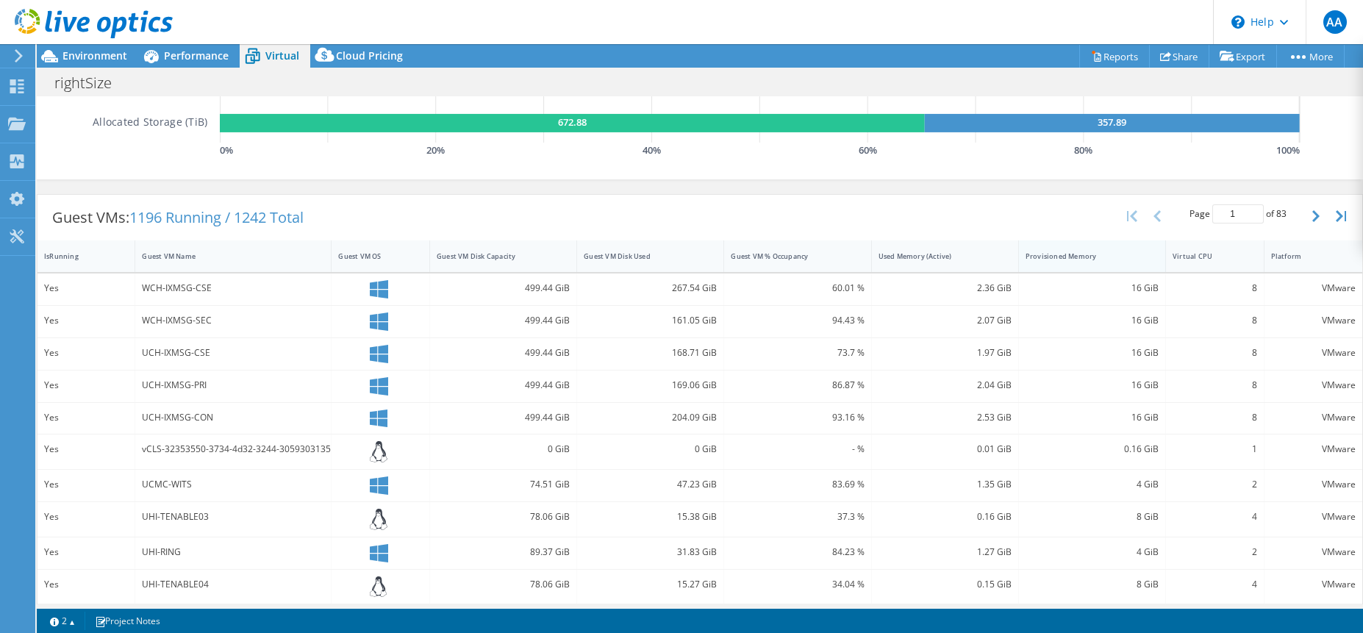
click at [1056, 254] on div "Provisioned Memory" at bounding box center [1083, 256] width 115 height 10
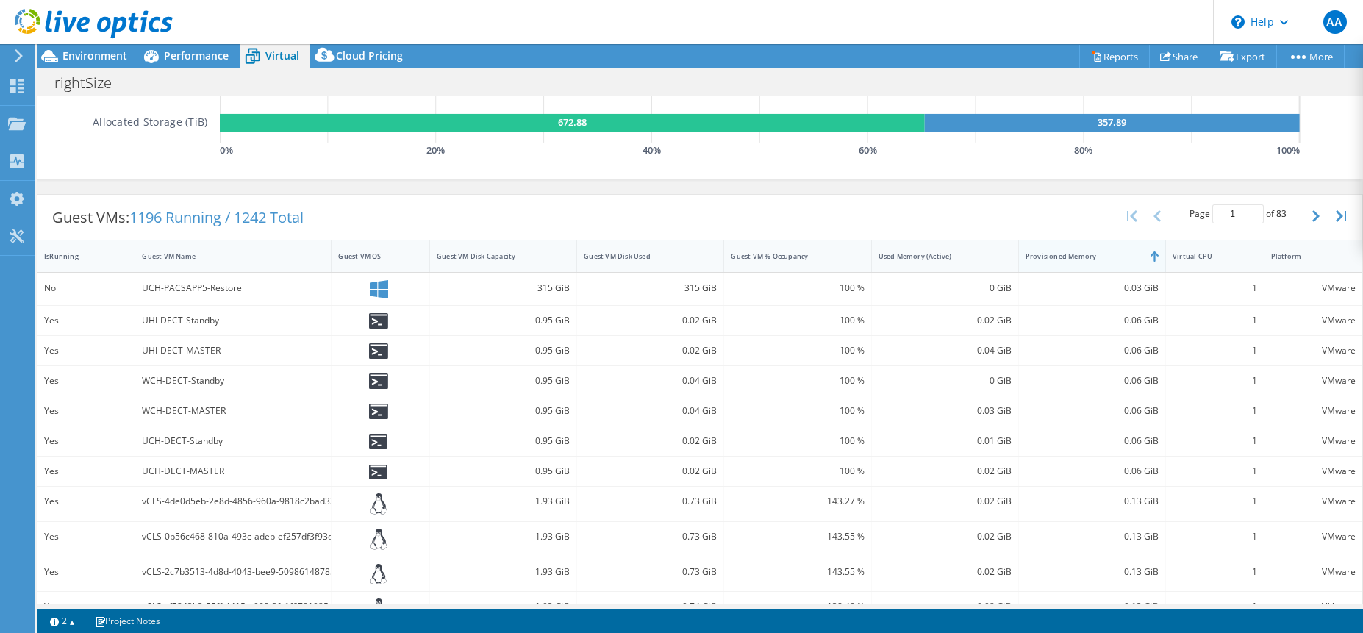
click at [1056, 254] on div "Provisioned Memory" at bounding box center [1083, 256] width 115 height 10
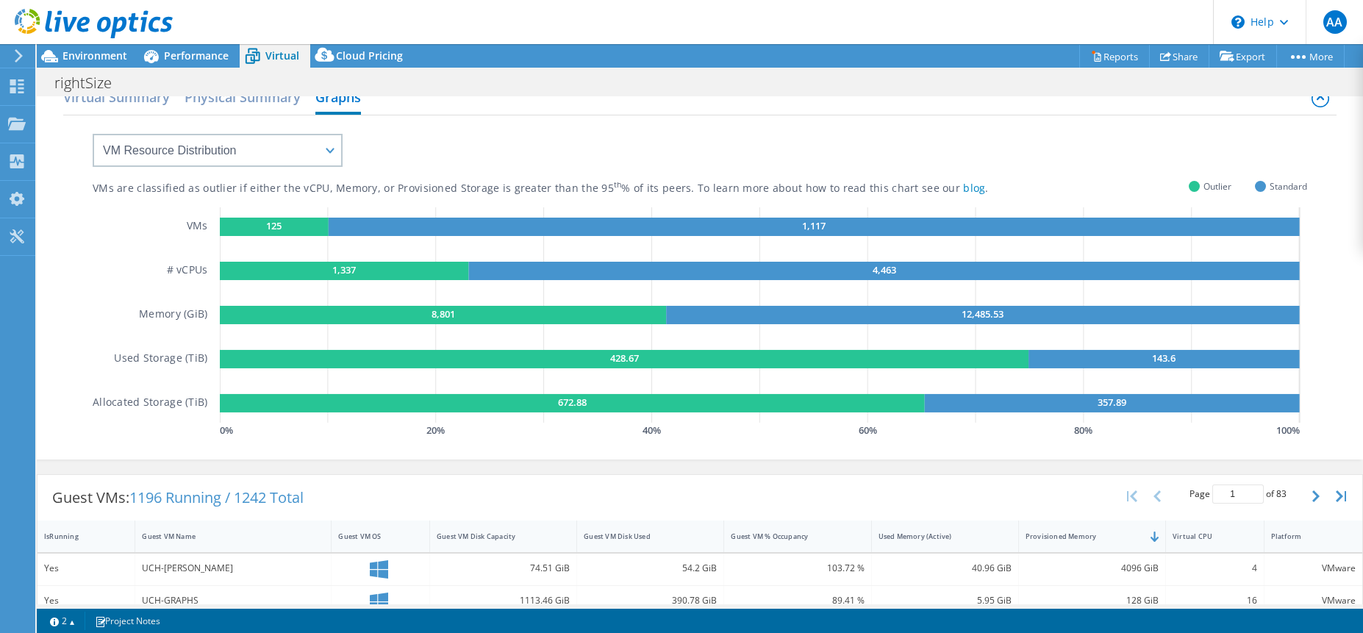
scroll to position [254, 0]
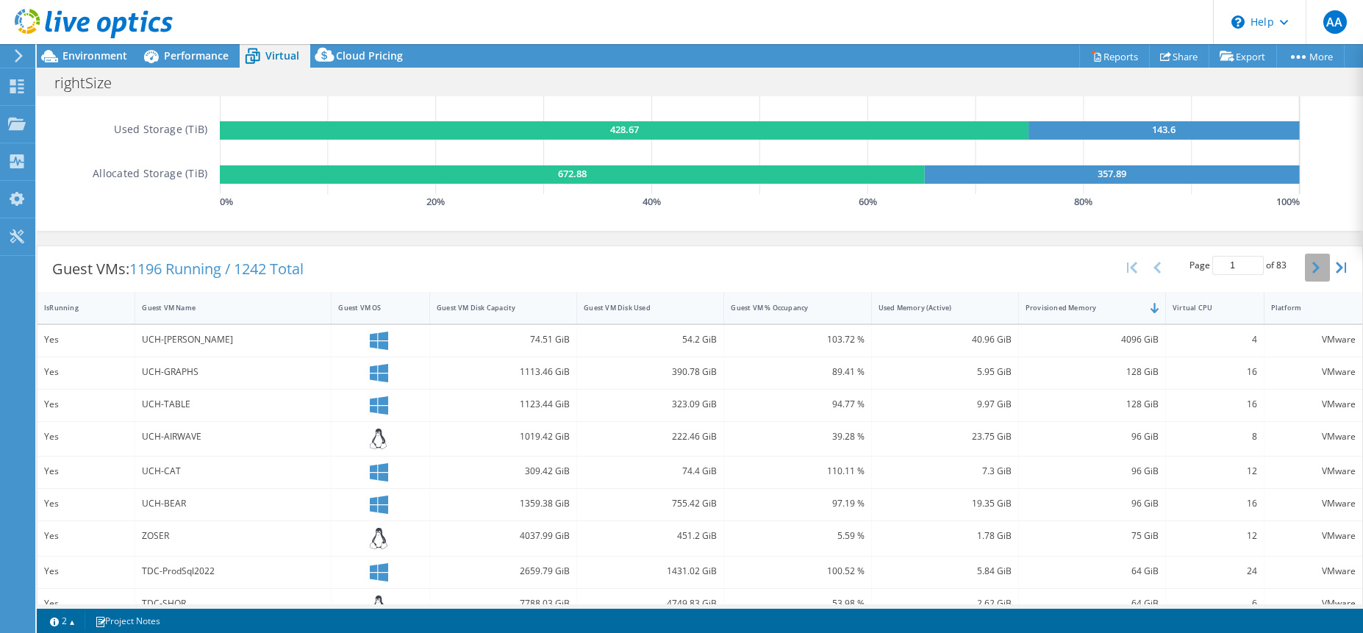
click at [1307, 274] on button "button" at bounding box center [1317, 268] width 25 height 28
type input "2"
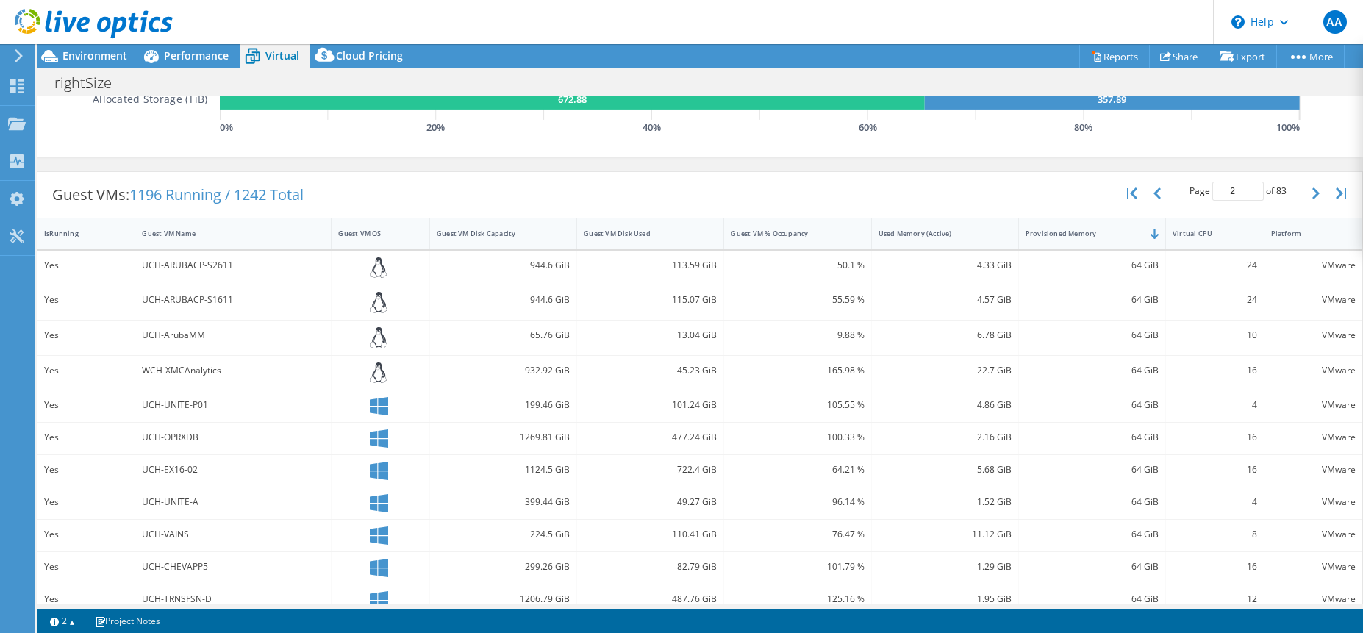
scroll to position [251, 0]
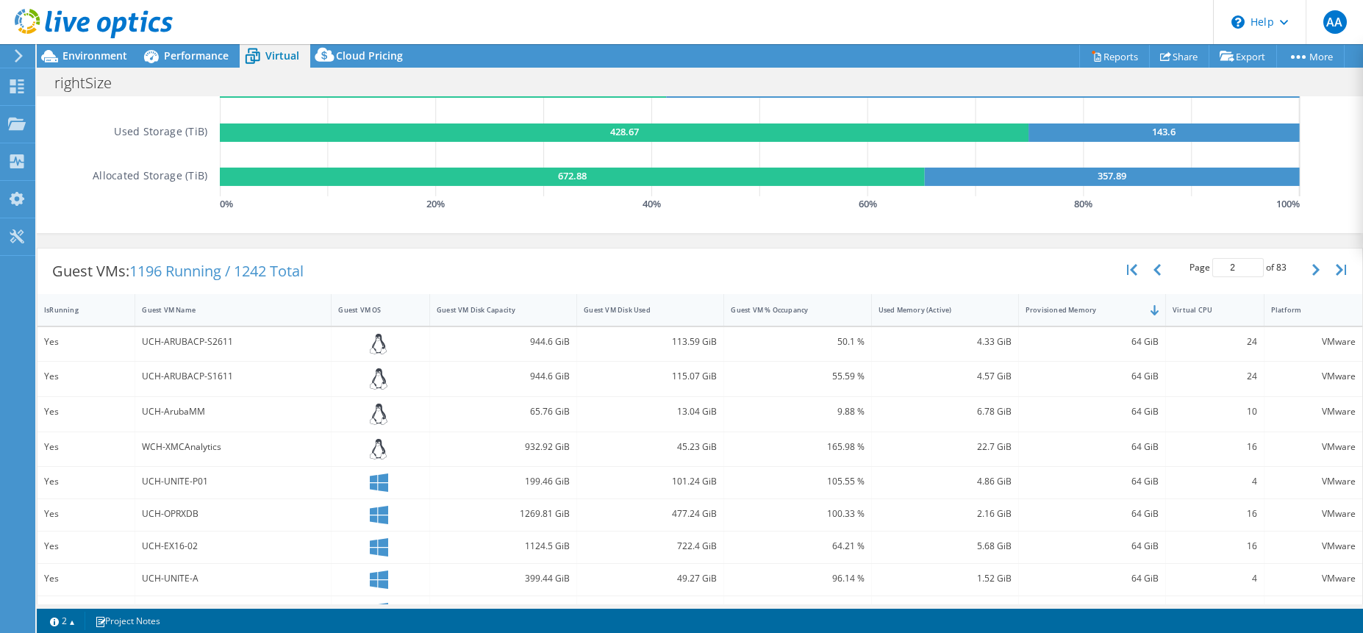
click at [21, 53] on icon at bounding box center [18, 55] width 11 height 13
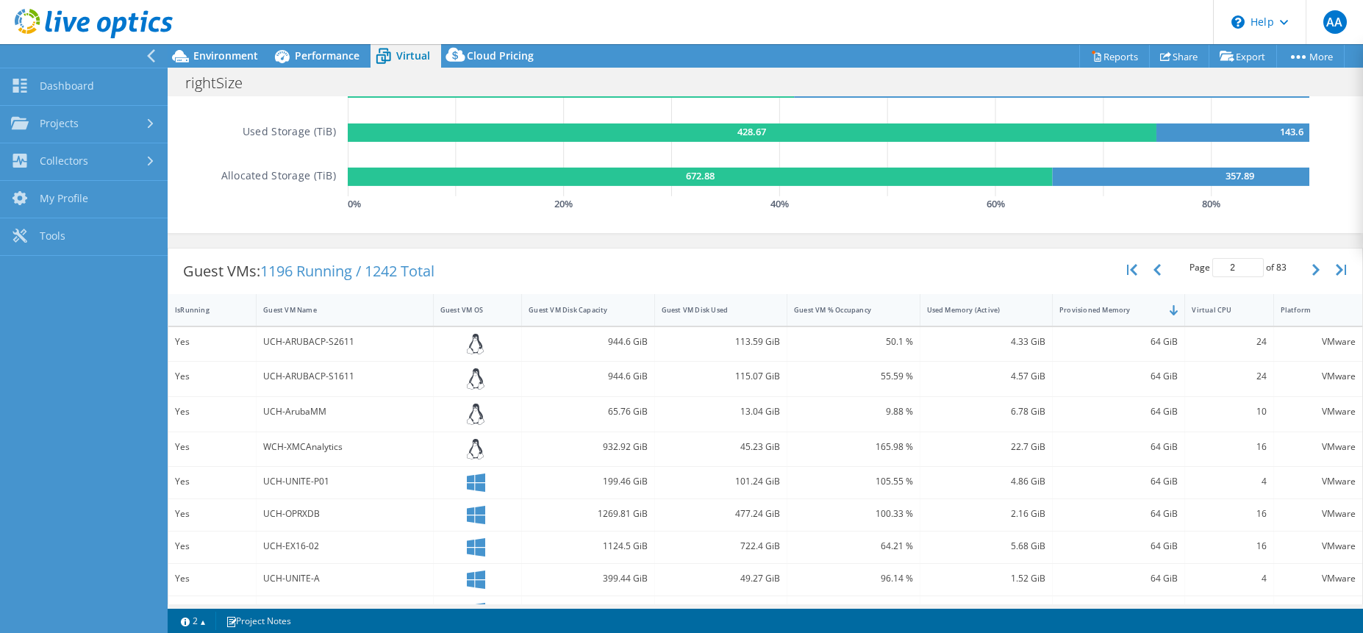
scroll to position [292, 0]
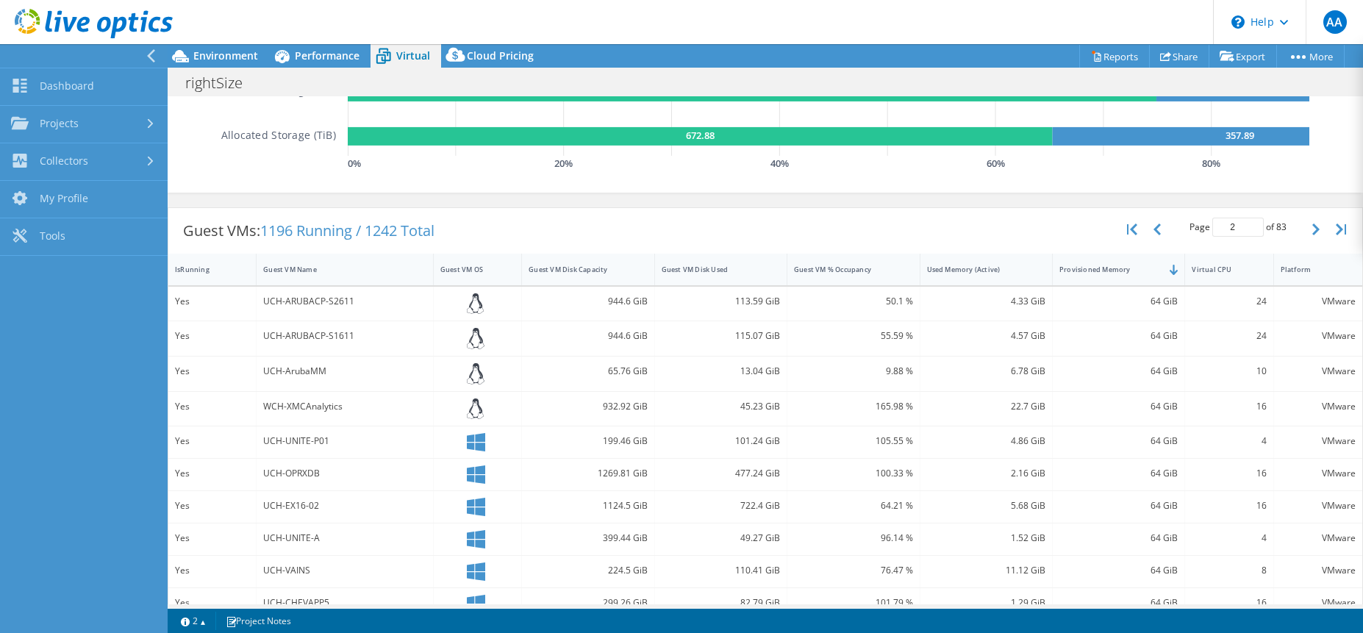
click at [160, 59] on div at bounding box center [154, 55] width 16 height 13
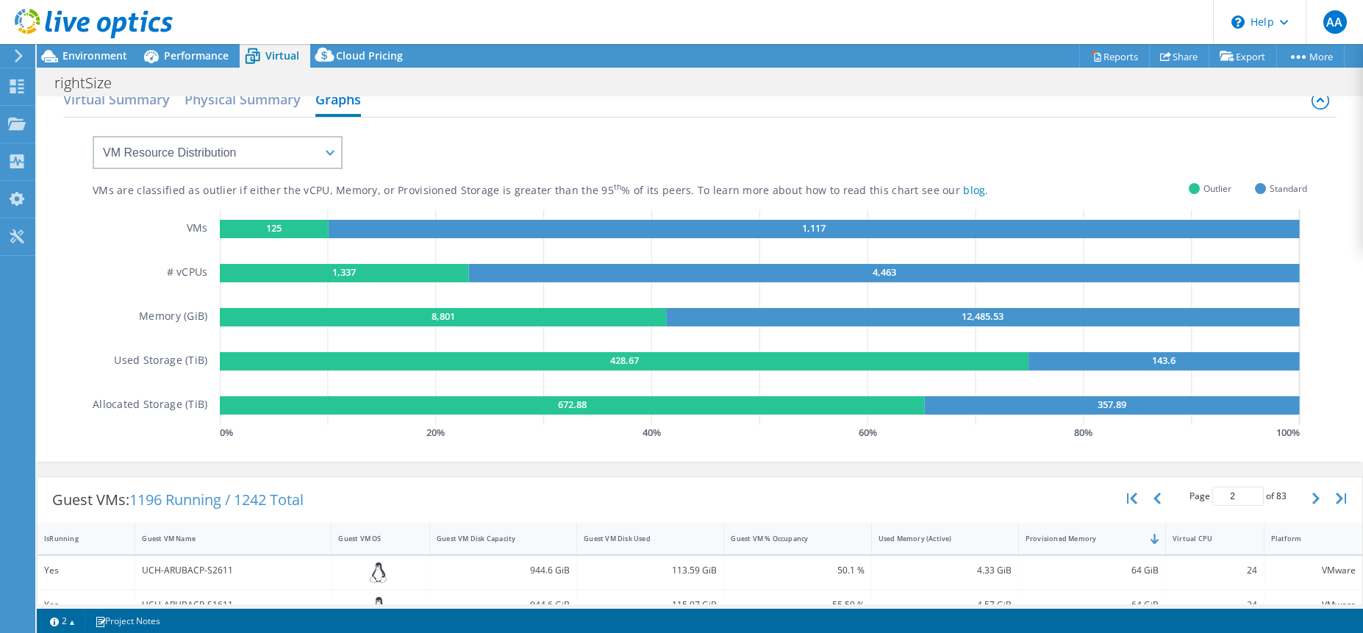
scroll to position [0, 0]
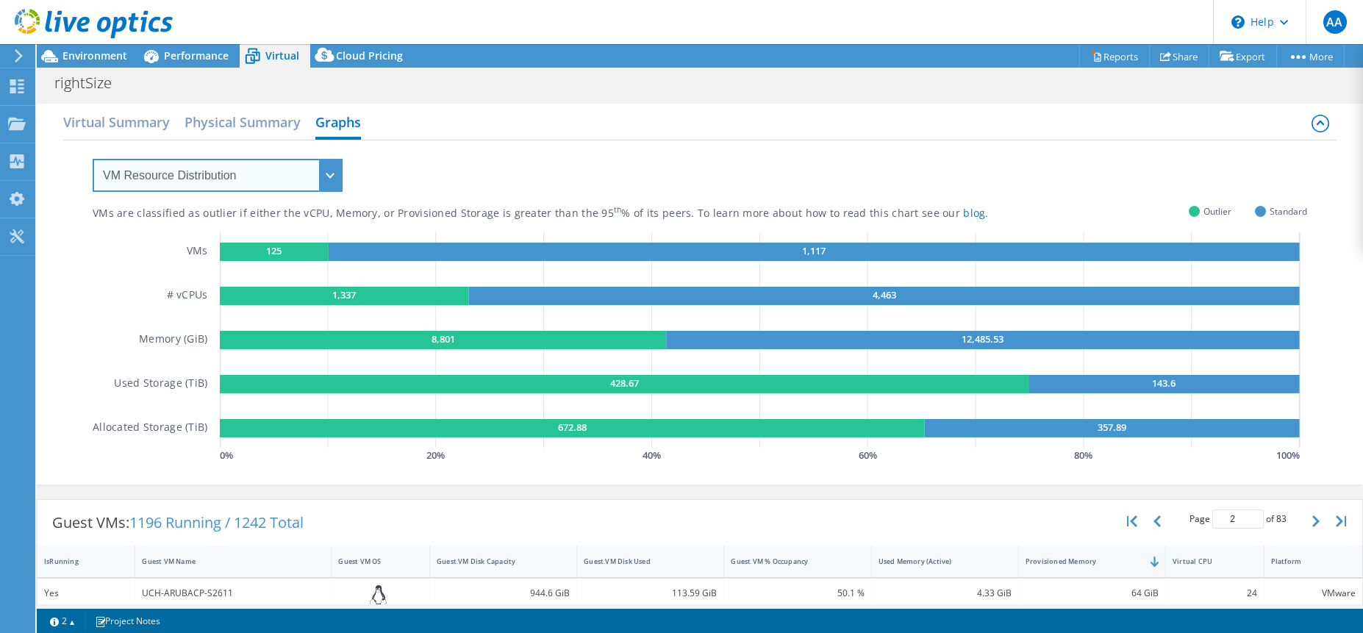
click at [323, 177] on select "VM Resource Distribution Provisioning Contrast Over Provisioning" at bounding box center [218, 175] width 250 height 33
select select "Provisioning Contrast"
click at [93, 159] on select "VM Resource Distribution Provisioning Contrast Over Provisioning" at bounding box center [218, 175] width 250 height 33
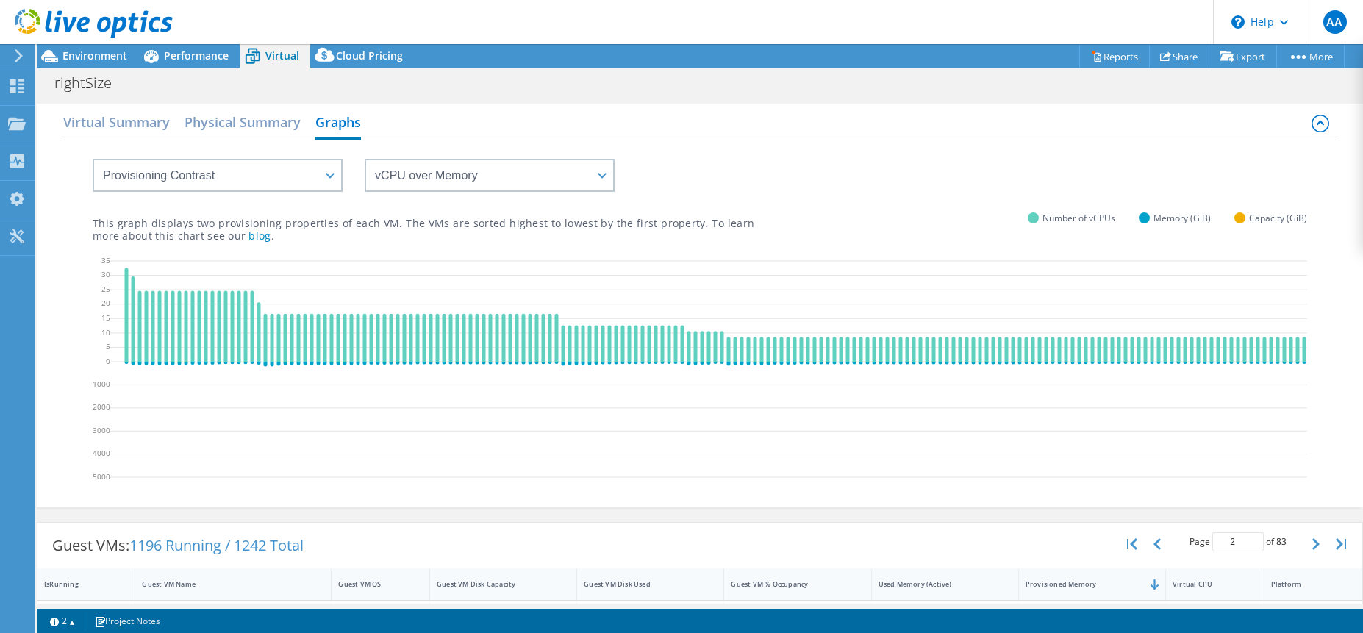
click at [1028, 218] on div at bounding box center [1033, 217] width 11 height 11
click at [566, 170] on select "vCPU over Memory vCPU over Capacity Memory over vCPU Memory over Capacity Capac…" at bounding box center [490, 175] width 250 height 33
click at [365, 159] on select "vCPU over Memory vCPU over Capacity Memory over vCPU Memory over Capacity Capac…" at bounding box center [490, 175] width 250 height 33
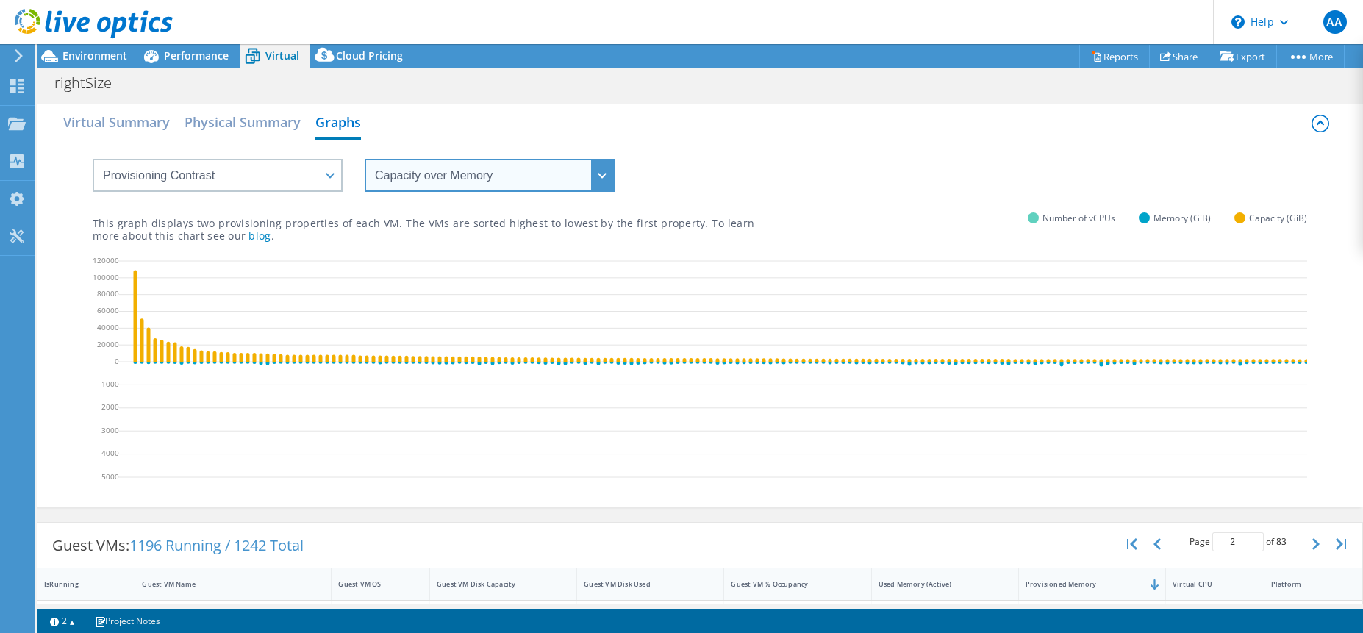
click at [609, 176] on select "vCPU over Memory vCPU over Capacity Memory over vCPU Memory over Capacity Capac…" at bounding box center [490, 175] width 250 height 33
select select "Memory over Capacity"
click at [365, 159] on select "vCPU over Memory vCPU over Capacity Memory over vCPU Memory over Capacity Capac…" at bounding box center [490, 175] width 250 height 33
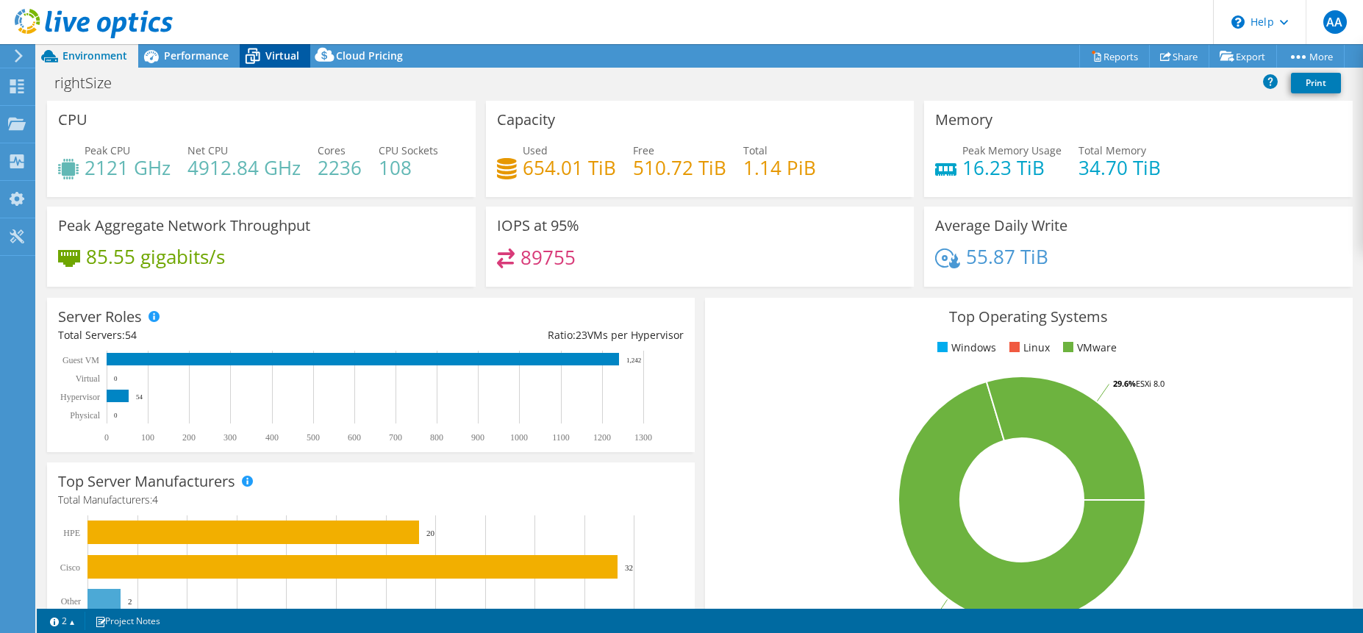
click at [274, 59] on span "Virtual" at bounding box center [282, 56] width 34 height 14
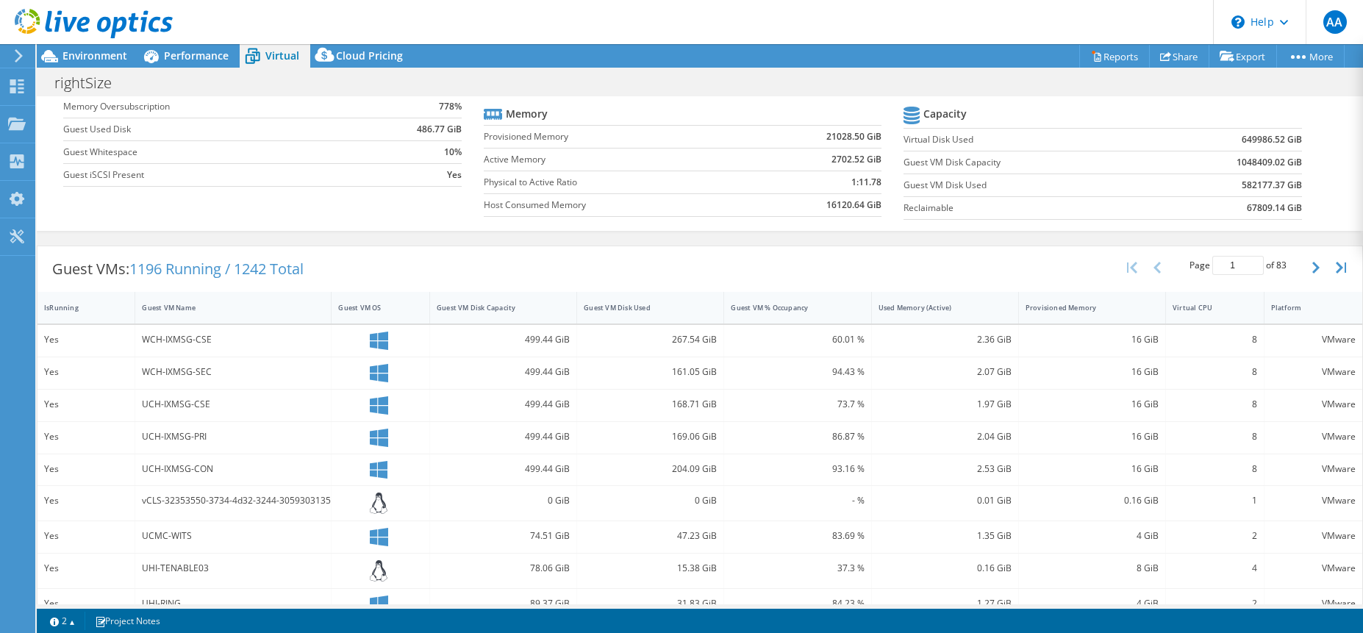
scroll to position [216, 0]
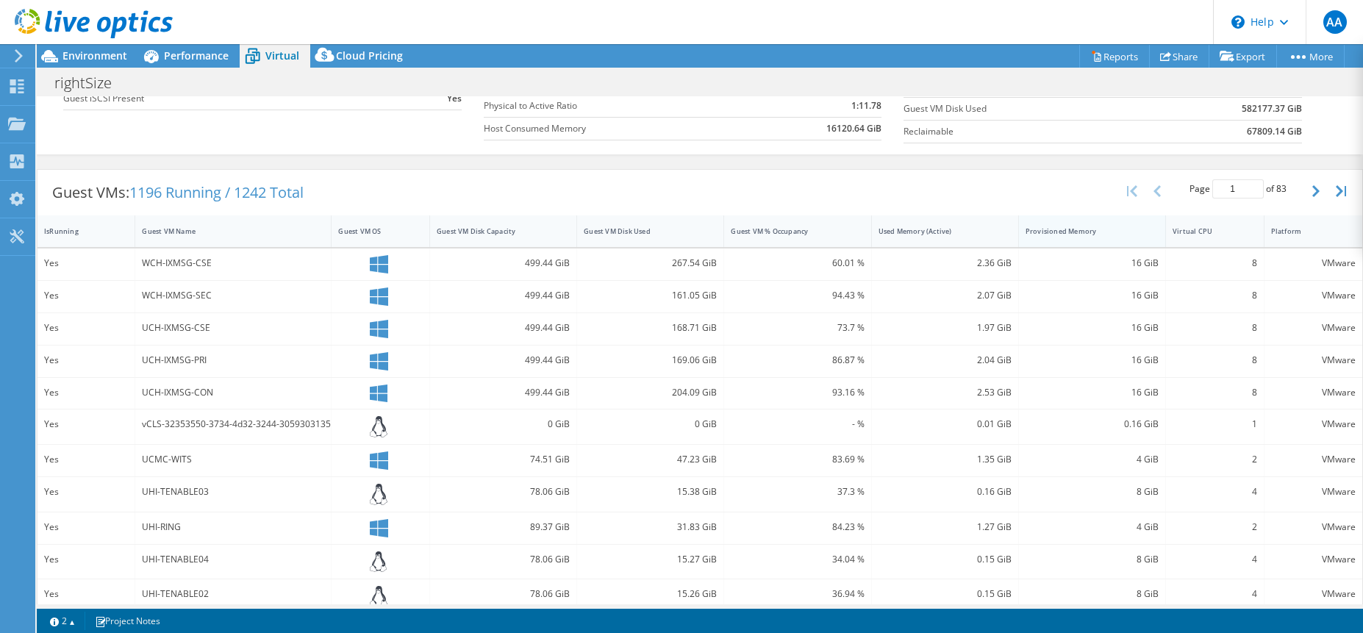
click at [1046, 231] on div "Provisioned Memory" at bounding box center [1083, 231] width 115 height 10
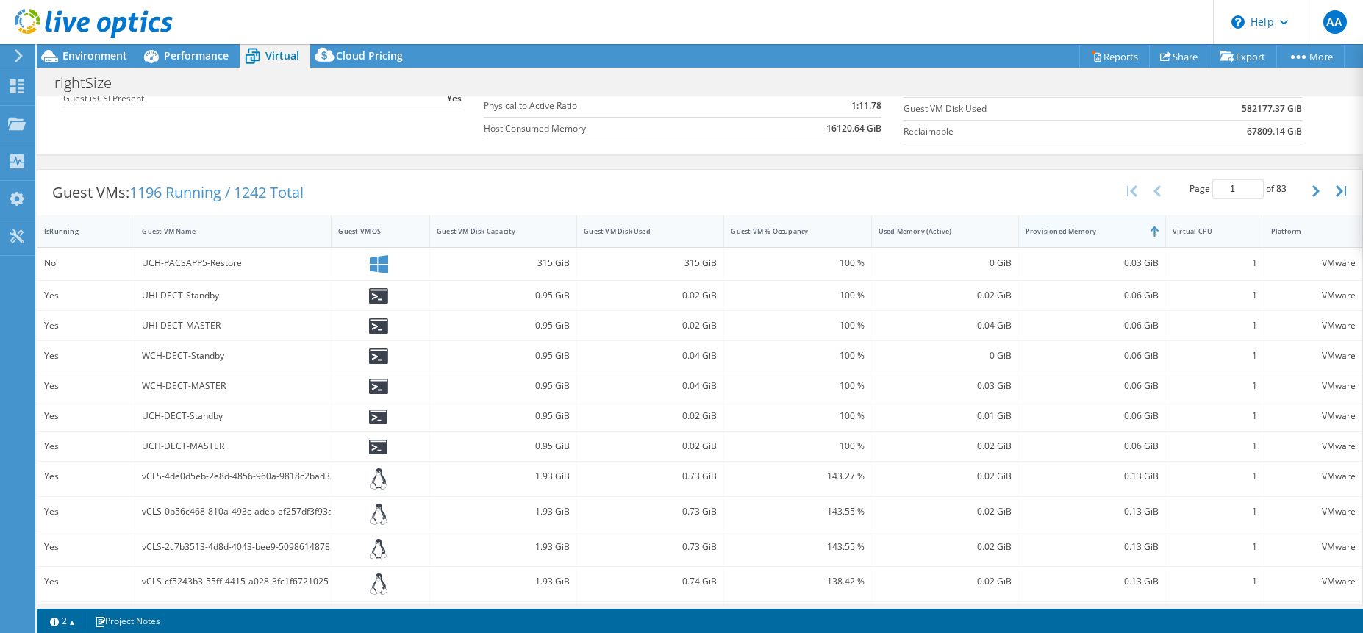
click at [1059, 226] on div "Provisioned Memory" at bounding box center [1083, 231] width 115 height 10
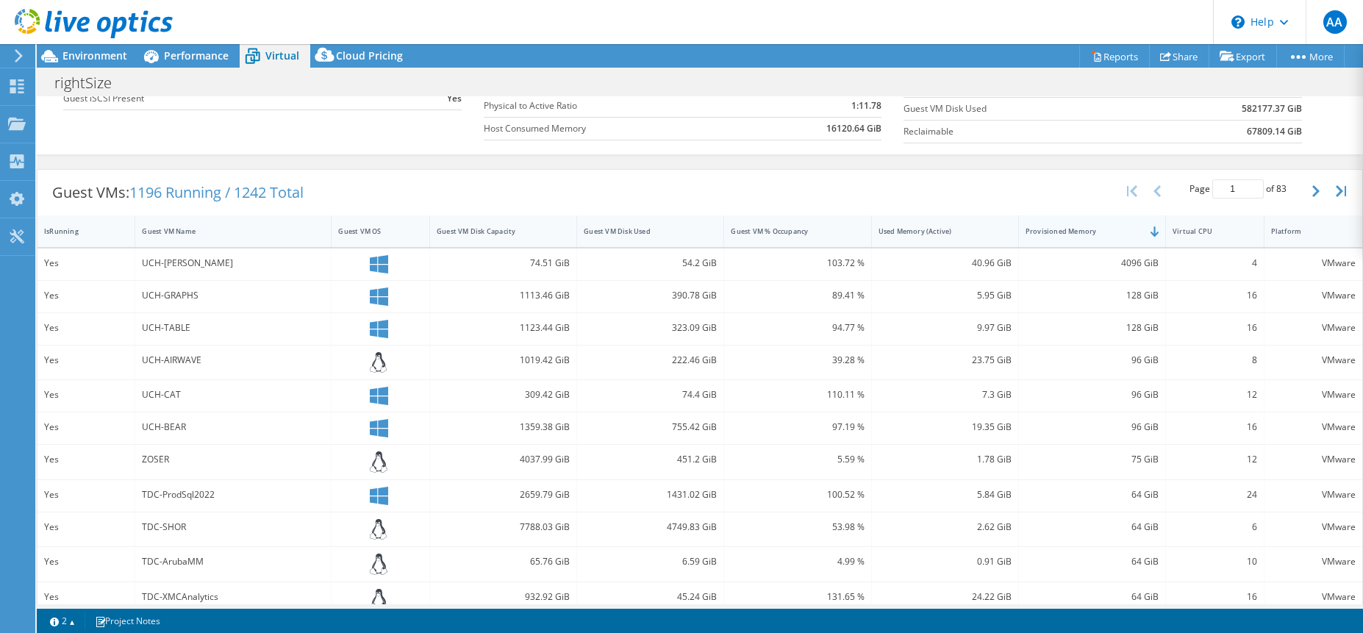
scroll to position [368, 0]
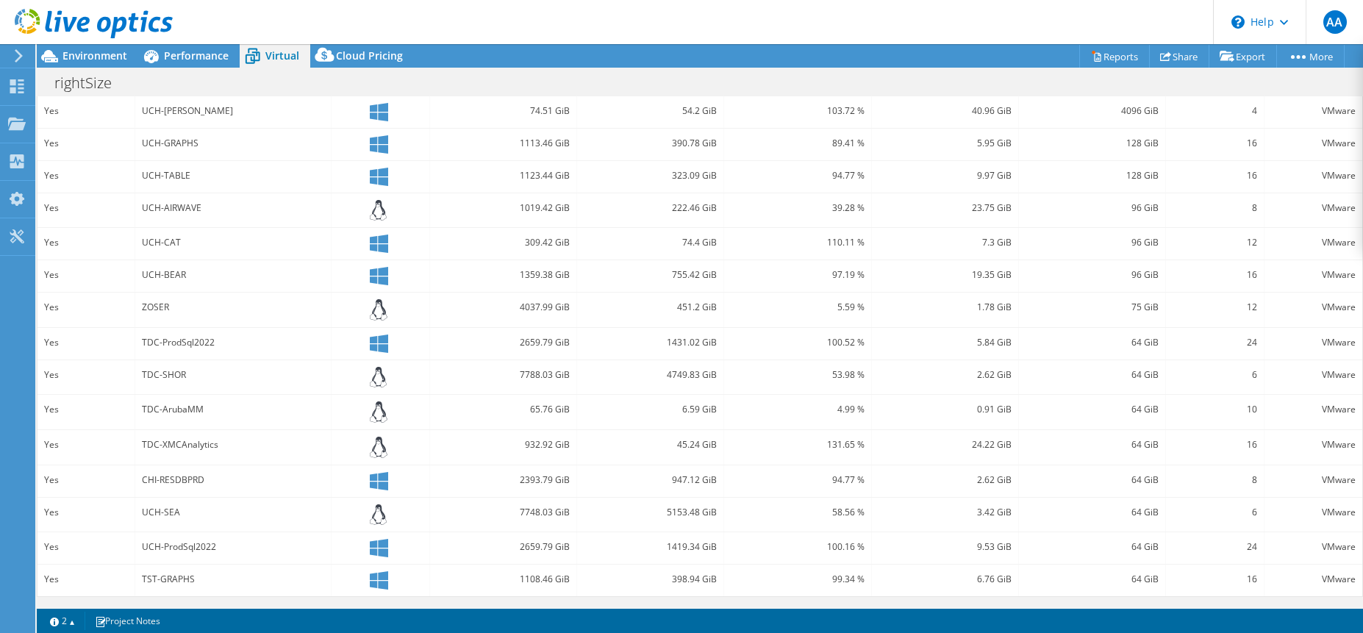
click at [1083, 332] on div "64 GiB" at bounding box center [1092, 344] width 147 height 32
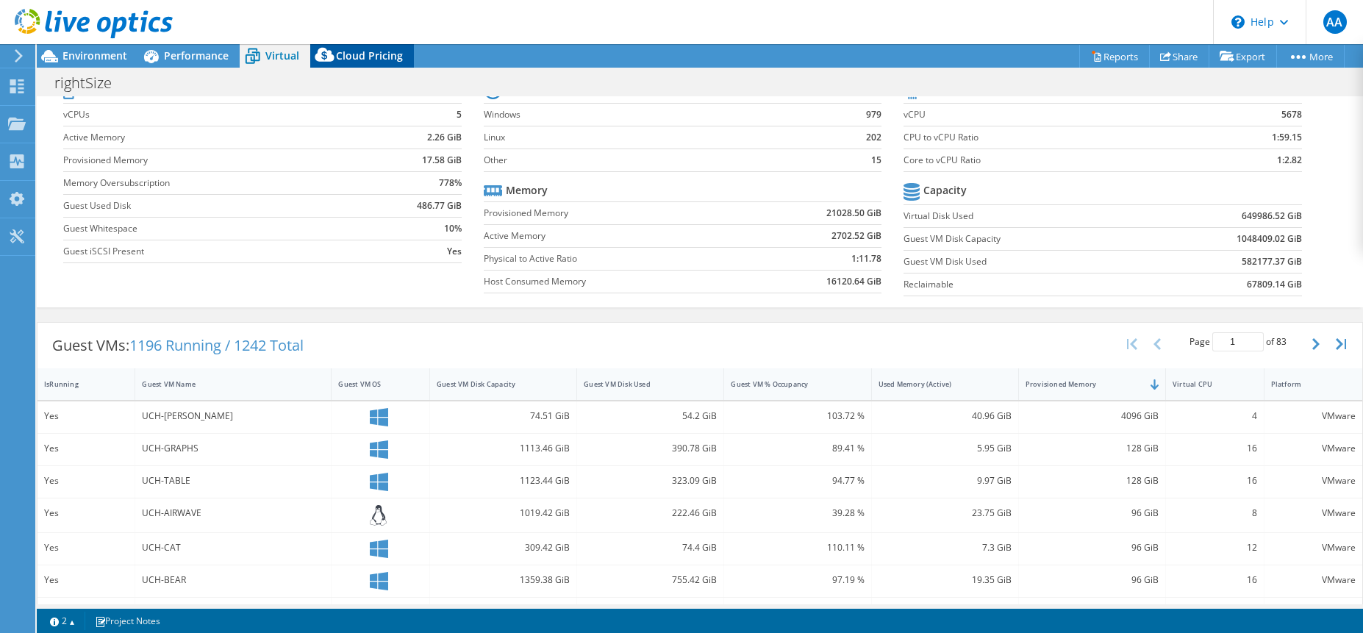
click at [354, 58] on span "Cloud Pricing" at bounding box center [369, 56] width 67 height 14
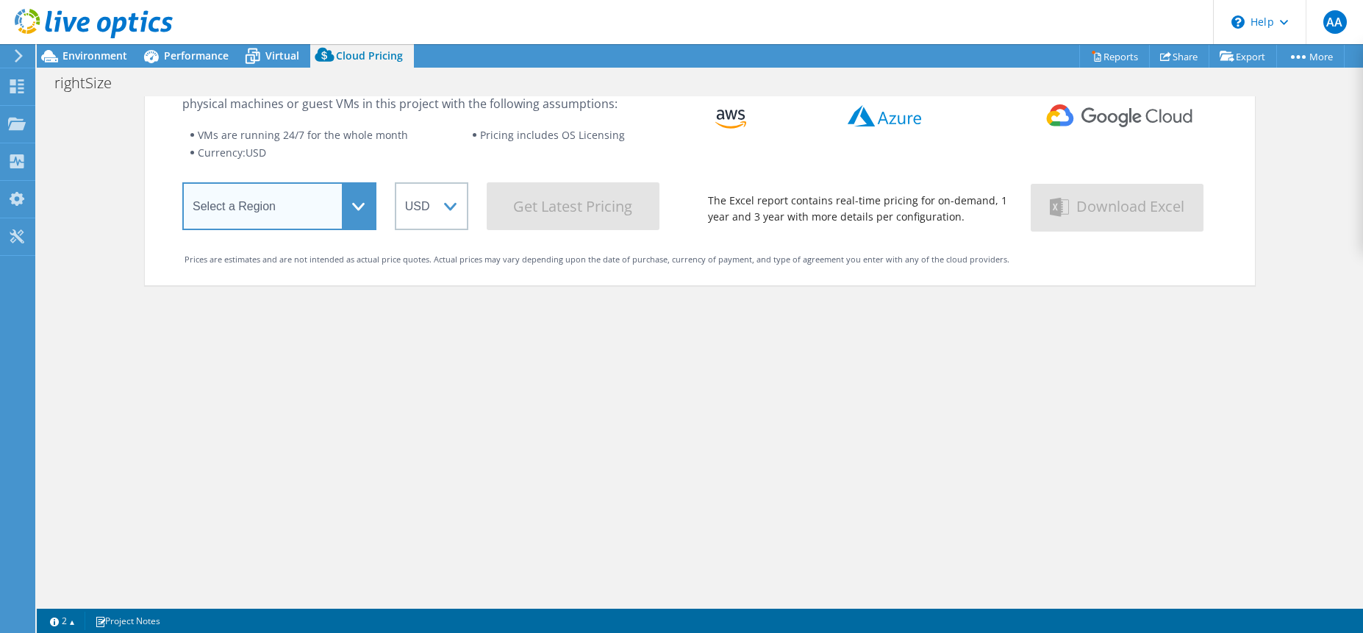
click at [336, 208] on select "Select a Region Asia Pacific (Hong Kong) Asia Pacific (Mumbai) Asia Pacific (Se…" at bounding box center [279, 206] width 194 height 48
select select "USEast"
click at [182, 182] on select "Select a Region Asia Pacific (Hong Kong) Asia Pacific (Mumbai) Asia Pacific (Se…" at bounding box center [279, 206] width 194 height 48
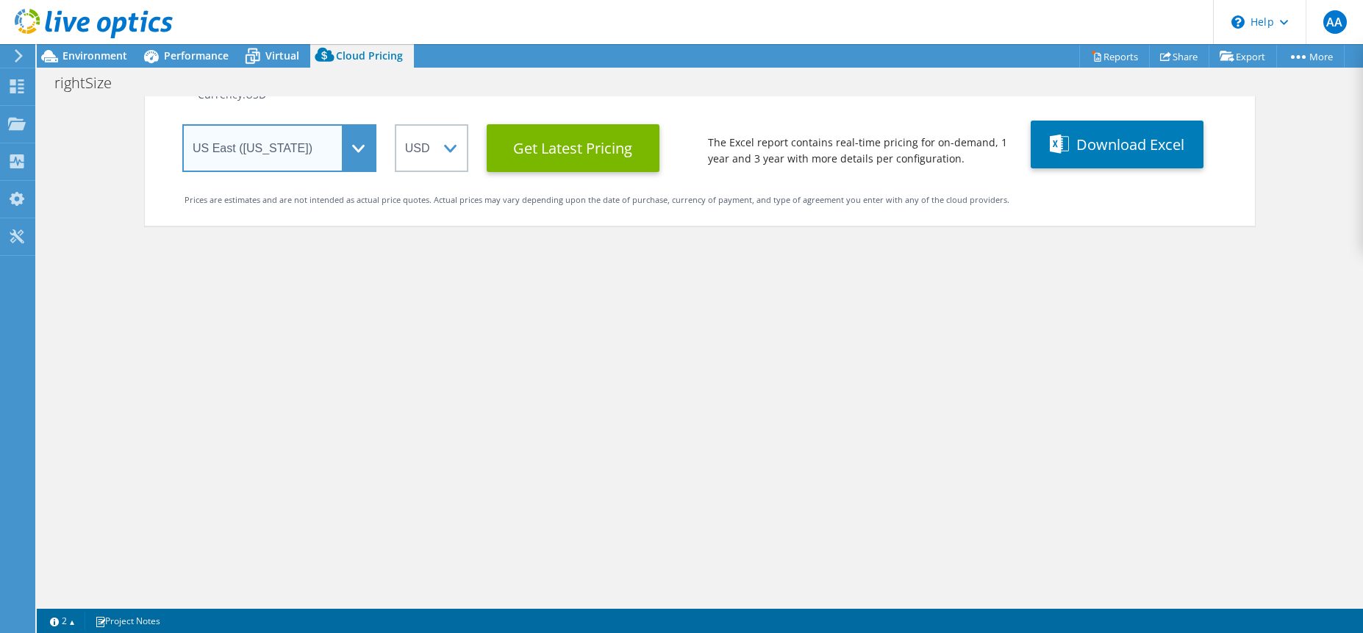
scroll to position [0, 0]
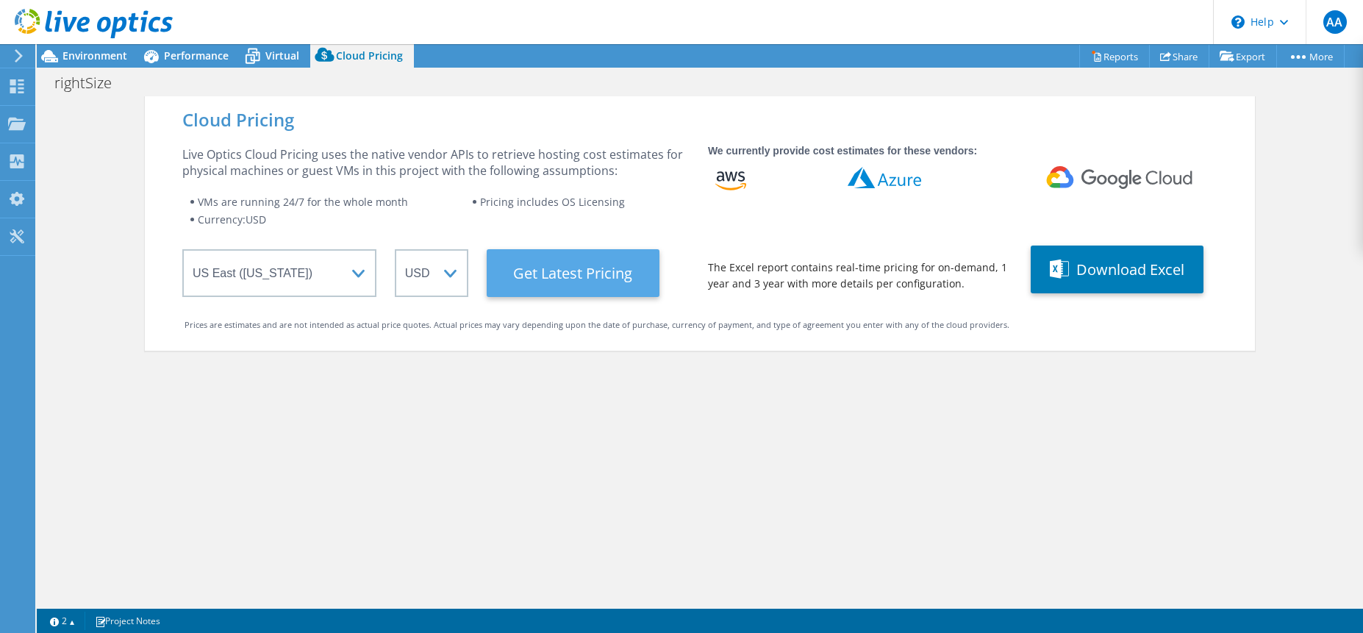
click at [585, 274] on Latest "Get Latest Pricing" at bounding box center [573, 273] width 173 height 48
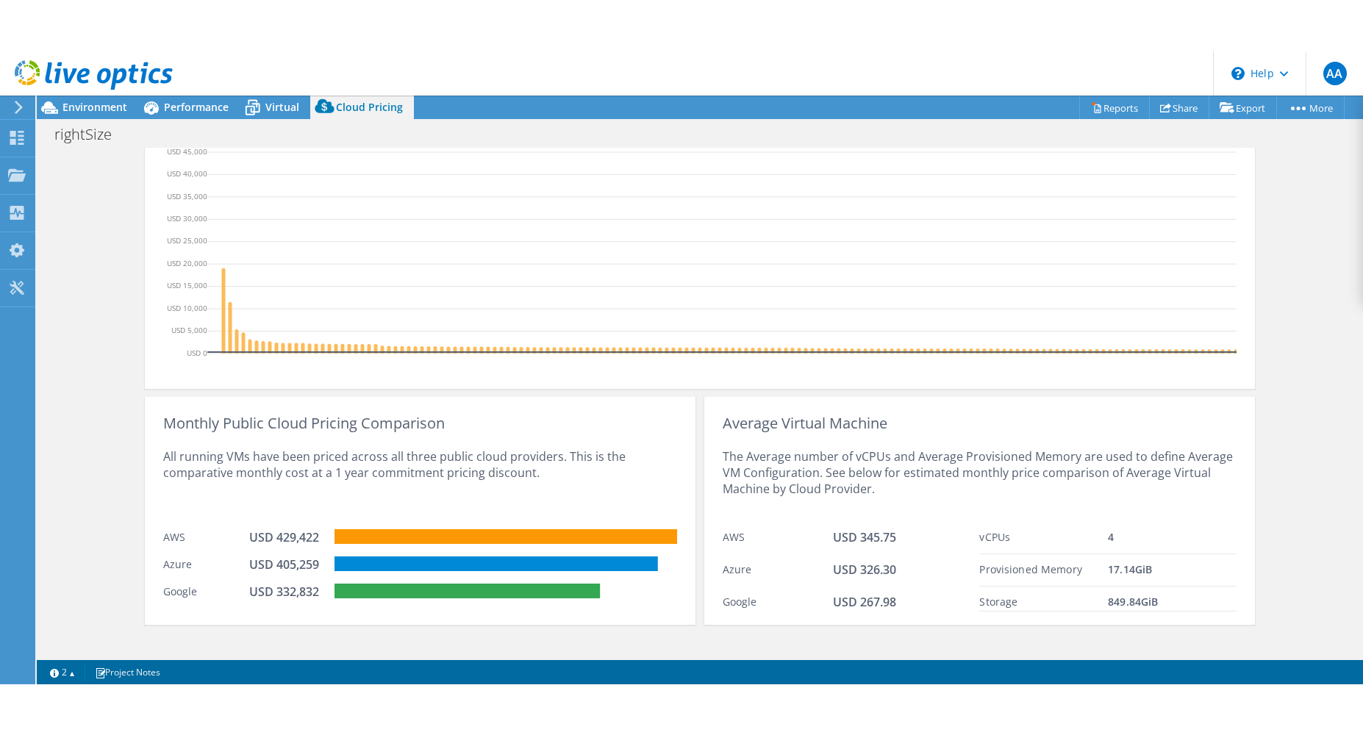
scroll to position [229, 0]
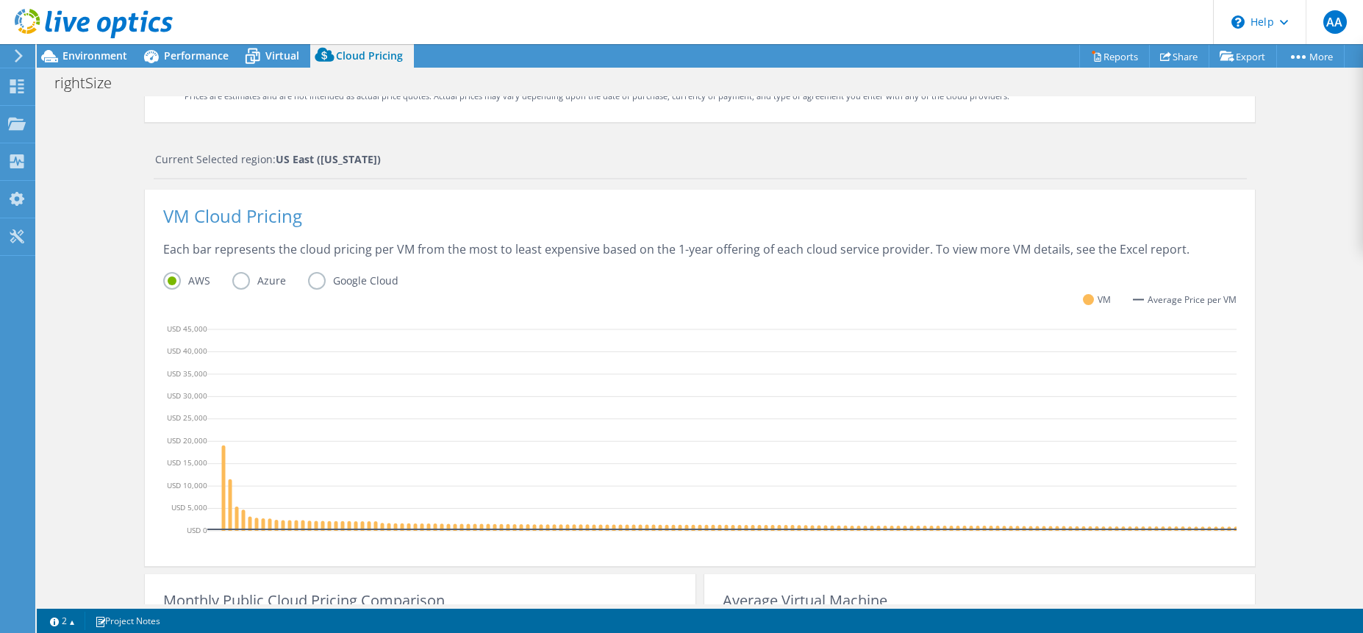
click at [234, 286] on label "Azure" at bounding box center [270, 281] width 76 height 18
click at [0, 0] on input "Azure" at bounding box center [0, 0] width 0 height 0
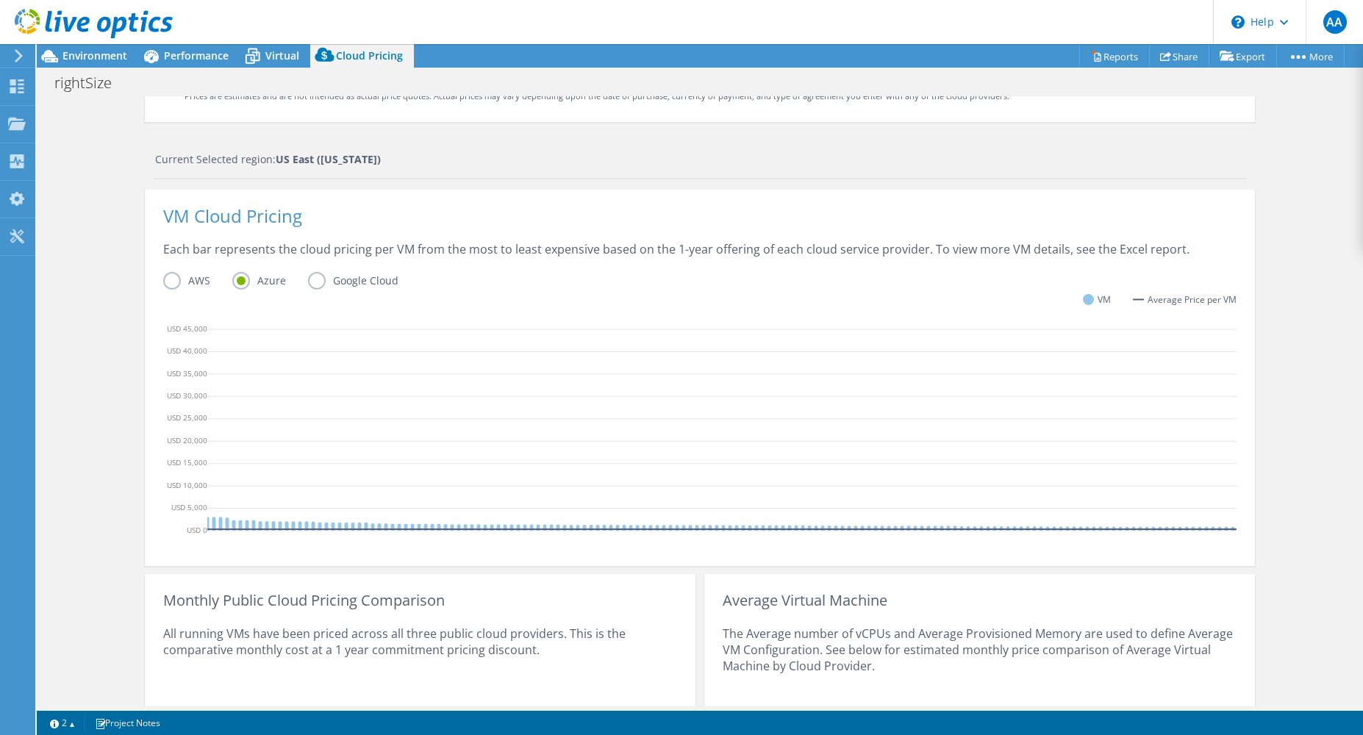
scroll to position [0, 0]
click at [1091, 57] on icon at bounding box center [1096, 56] width 11 height 11
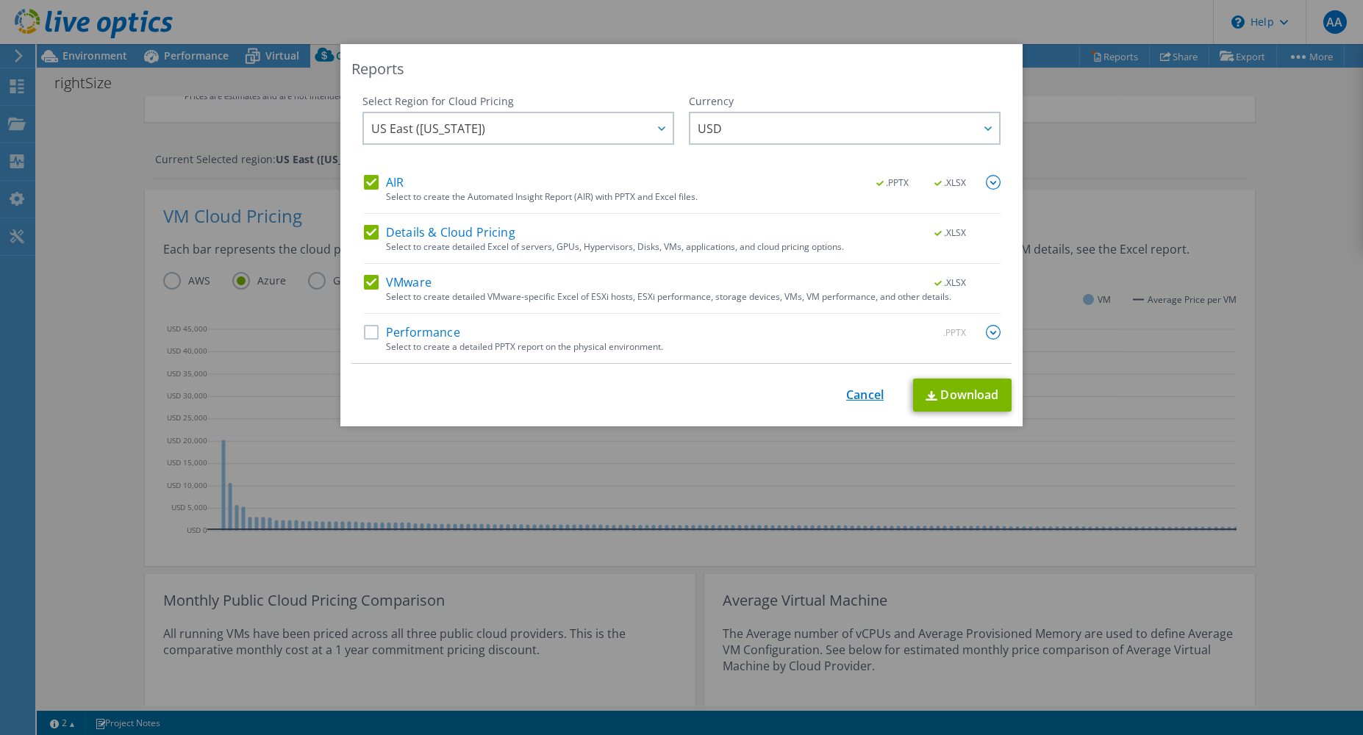
click at [846, 392] on link "Cancel" at bounding box center [864, 395] width 37 height 14
